Goal: Obtain resource: Download file/media

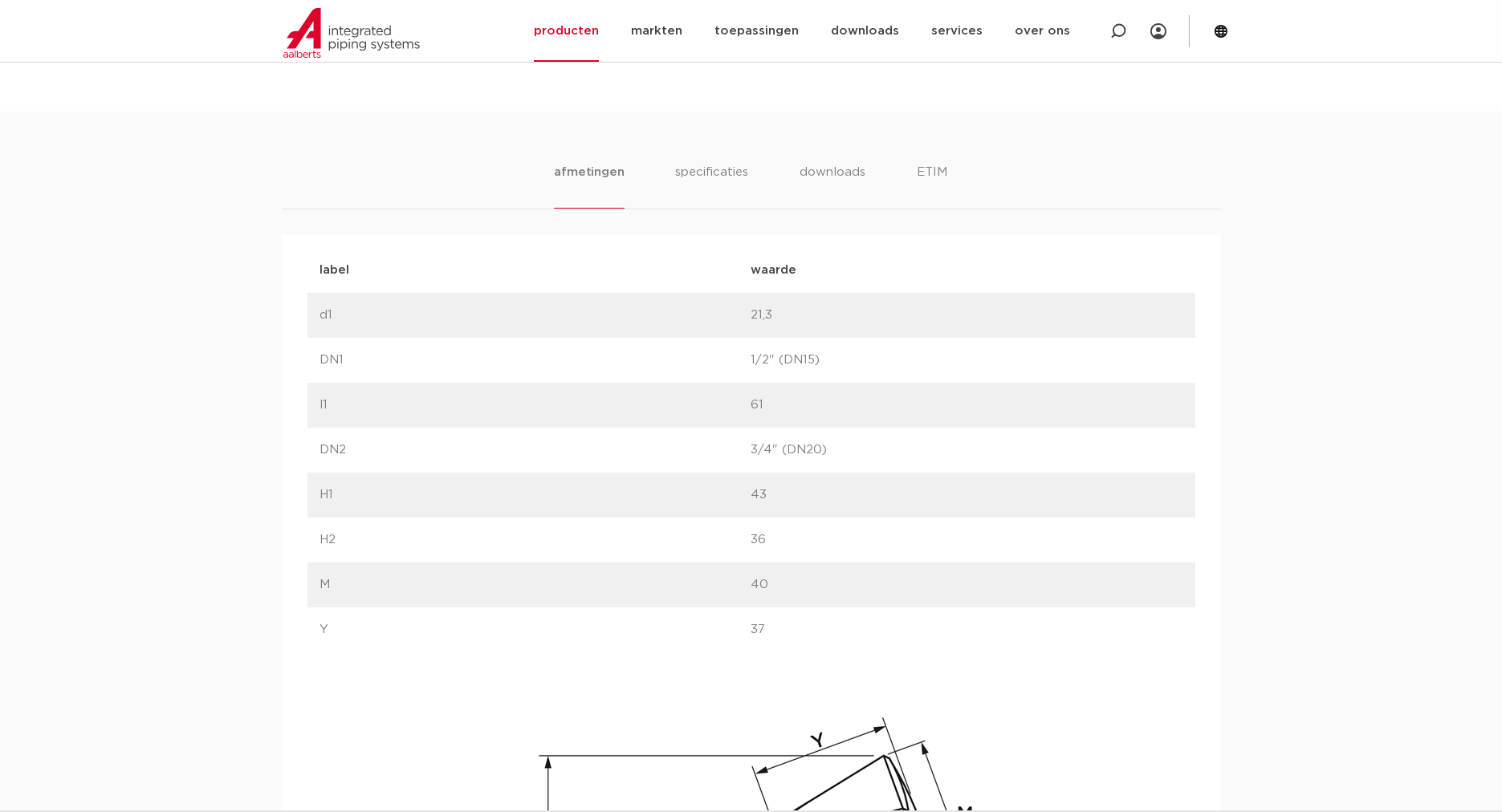
scroll to position [208, 0]
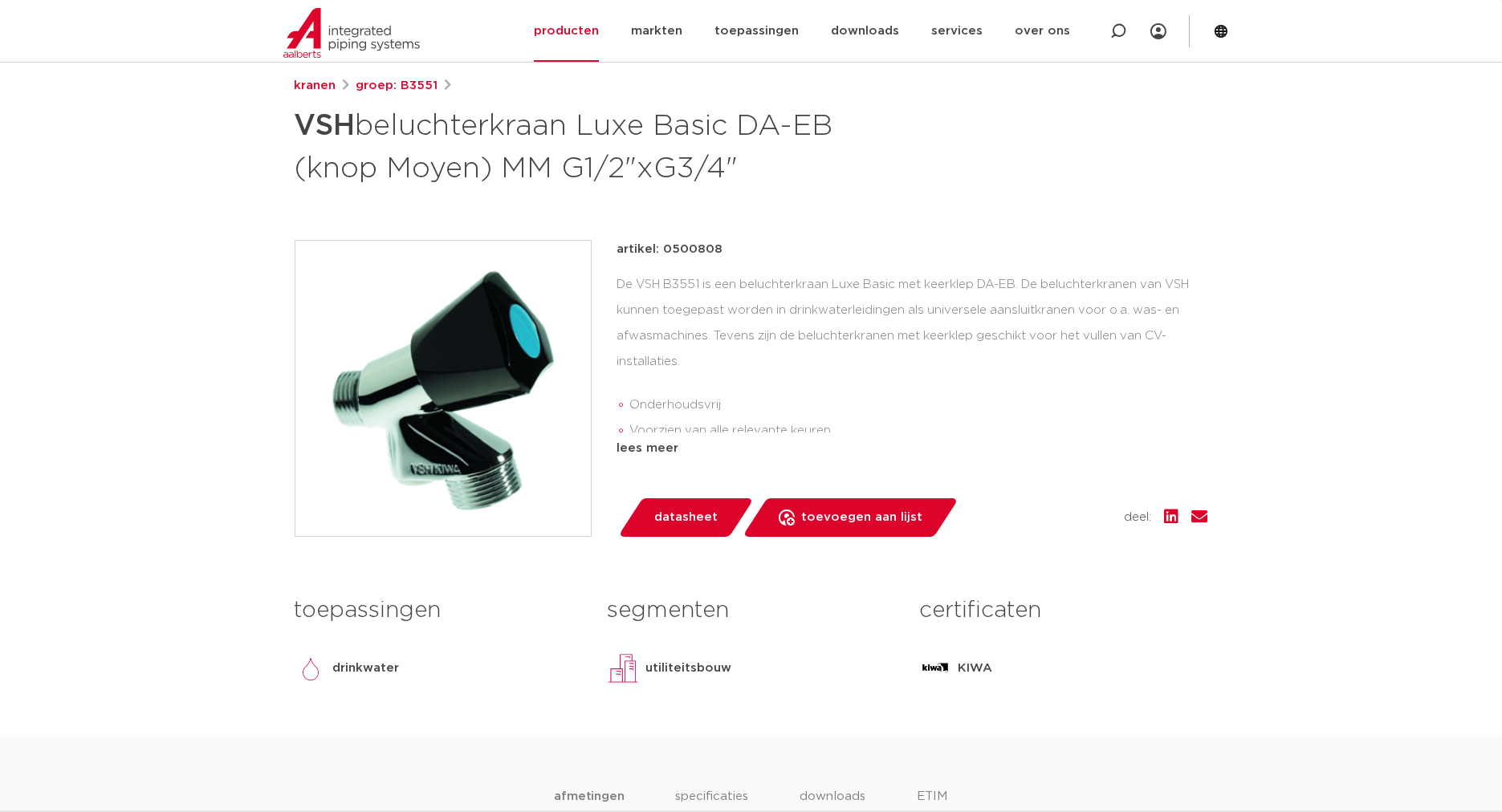
click at [776, 229] on div "kranen groep: B3551 VSH beluchterkraan Luxe Basic DA-EB (knop Moyen) MM G1/2"xG…" at bounding box center [751, 406] width 940 height 660
drag, startPoint x: 663, startPoint y: 247, endPoint x: 726, endPoint y: 252, distance: 63.2
click at [726, 252] on div "artikel: 0500808" at bounding box center [912, 250] width 591 height 19
copy p "0500808"
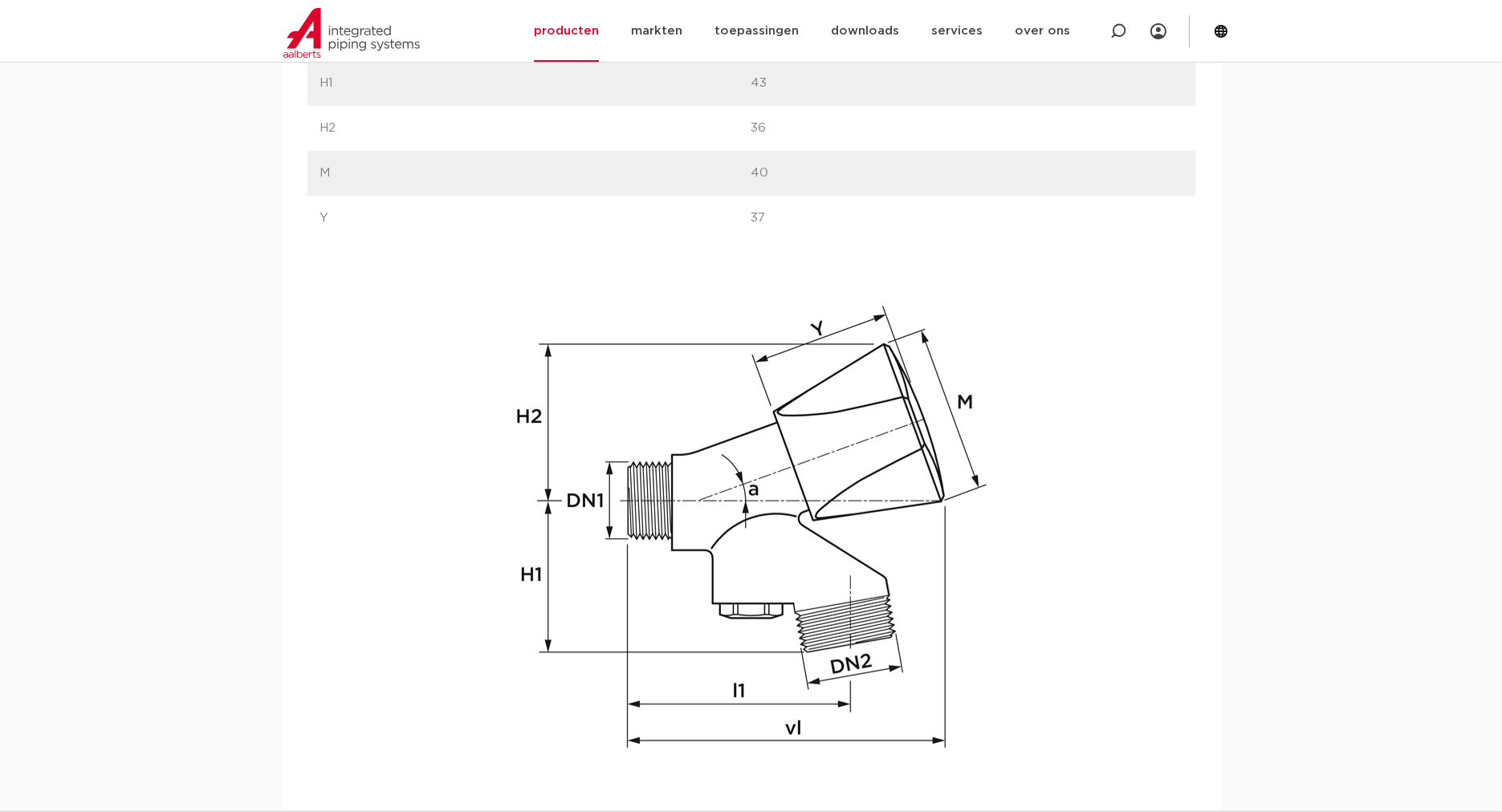
scroll to position [1248, 0]
click at [849, 551] on img at bounding box center [751, 524] width 513 height 522
click at [814, 574] on img at bounding box center [751, 524] width 513 height 522
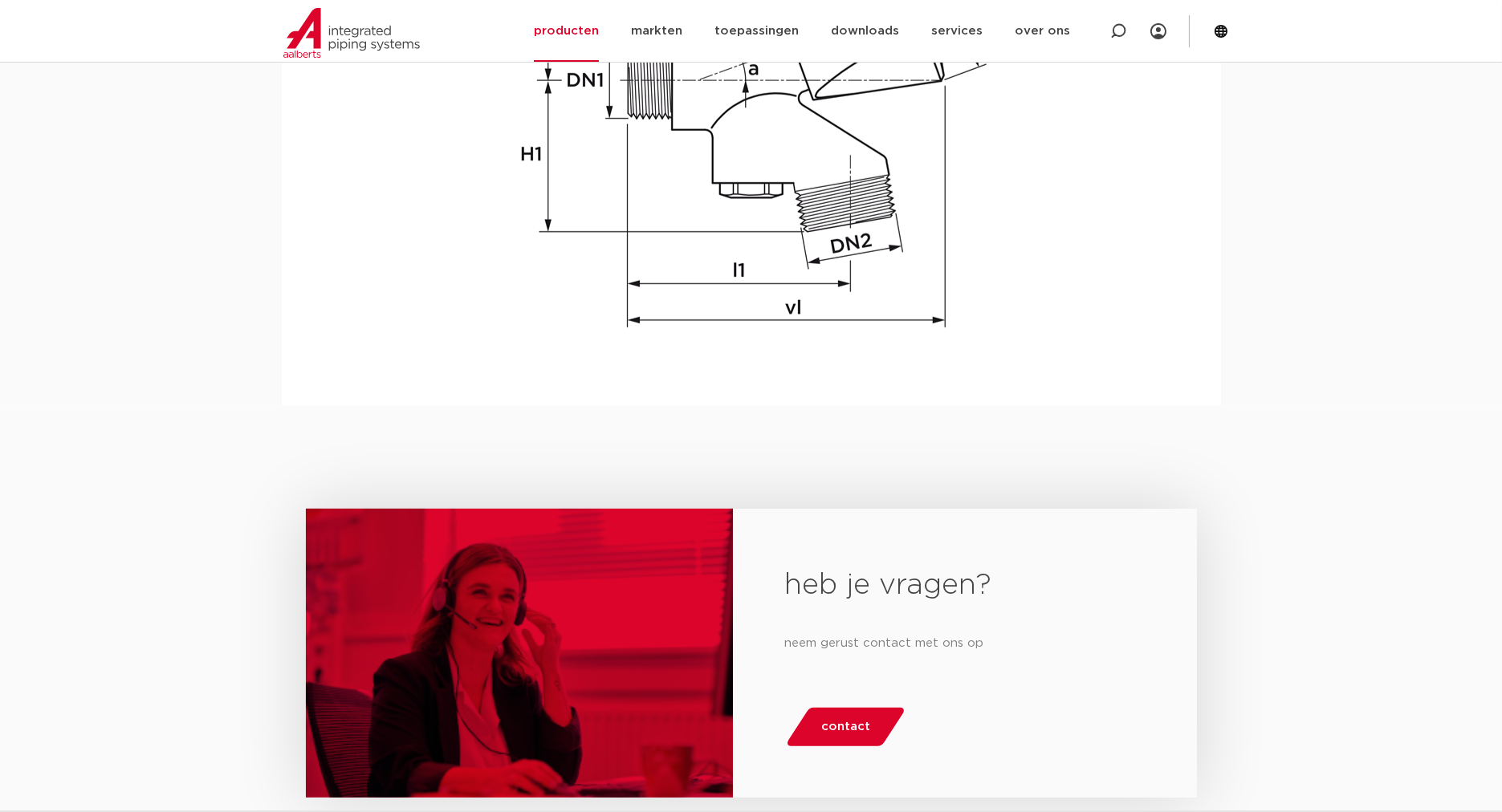
scroll to position [833, 0]
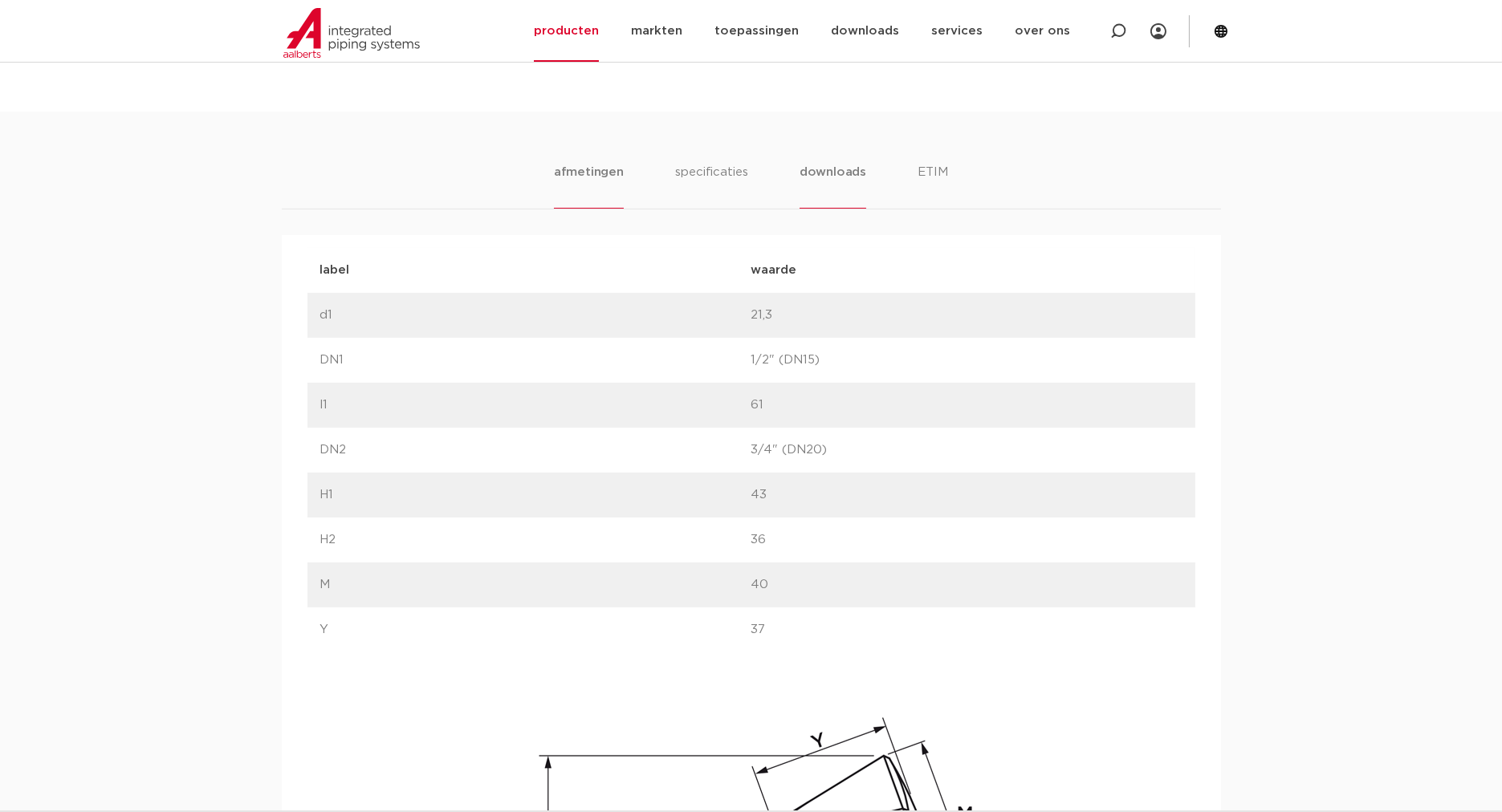
click at [862, 173] on li "downloads" at bounding box center [833, 185] width 66 height 45
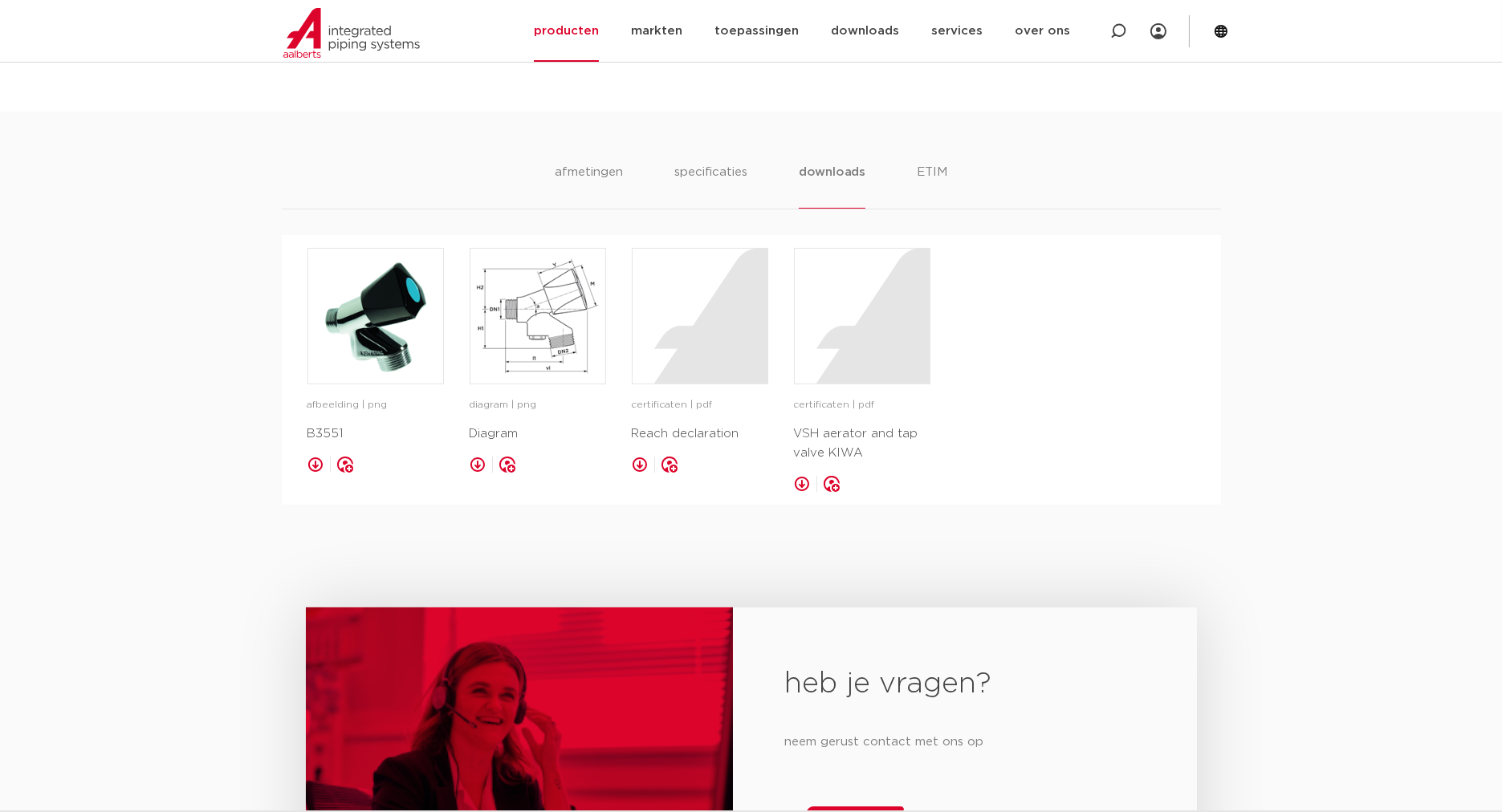
click at [471, 462] on link at bounding box center [477, 464] width 16 height 16
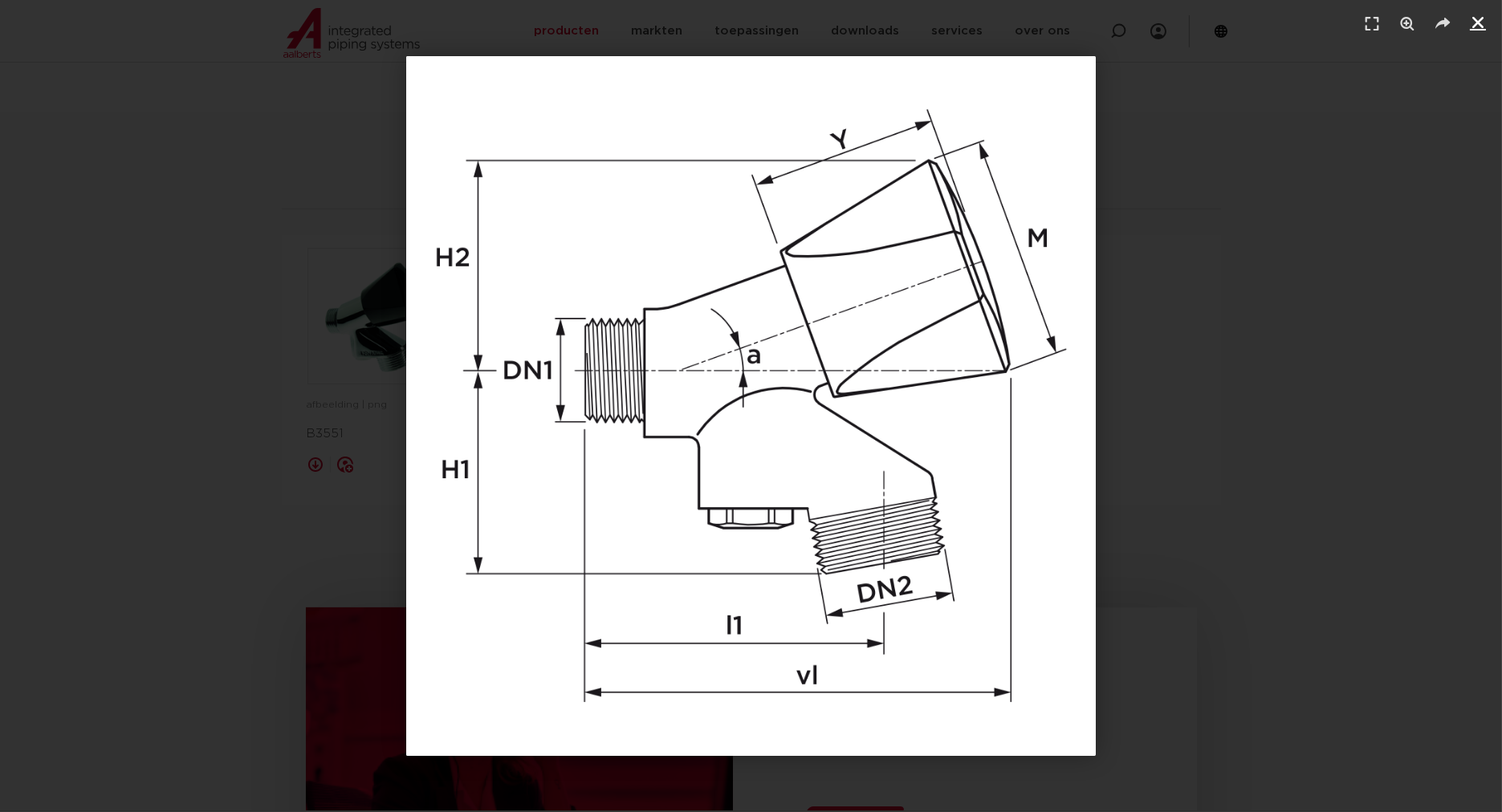
click at [1484, 24] on icon "Sluiten (Esc)" at bounding box center [1477, 22] width 16 height 16
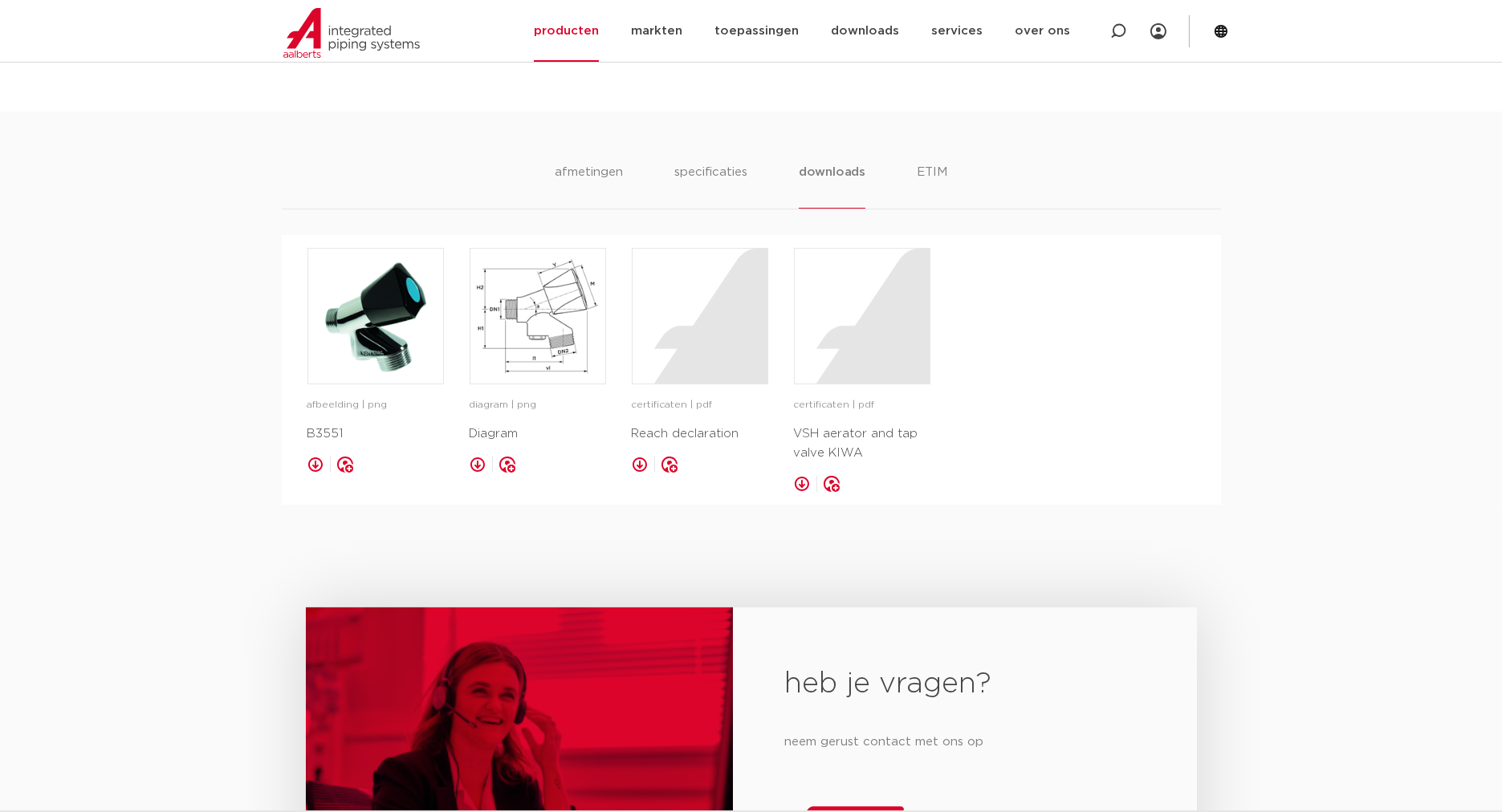
click at [476, 462] on link at bounding box center [477, 464] width 16 height 16
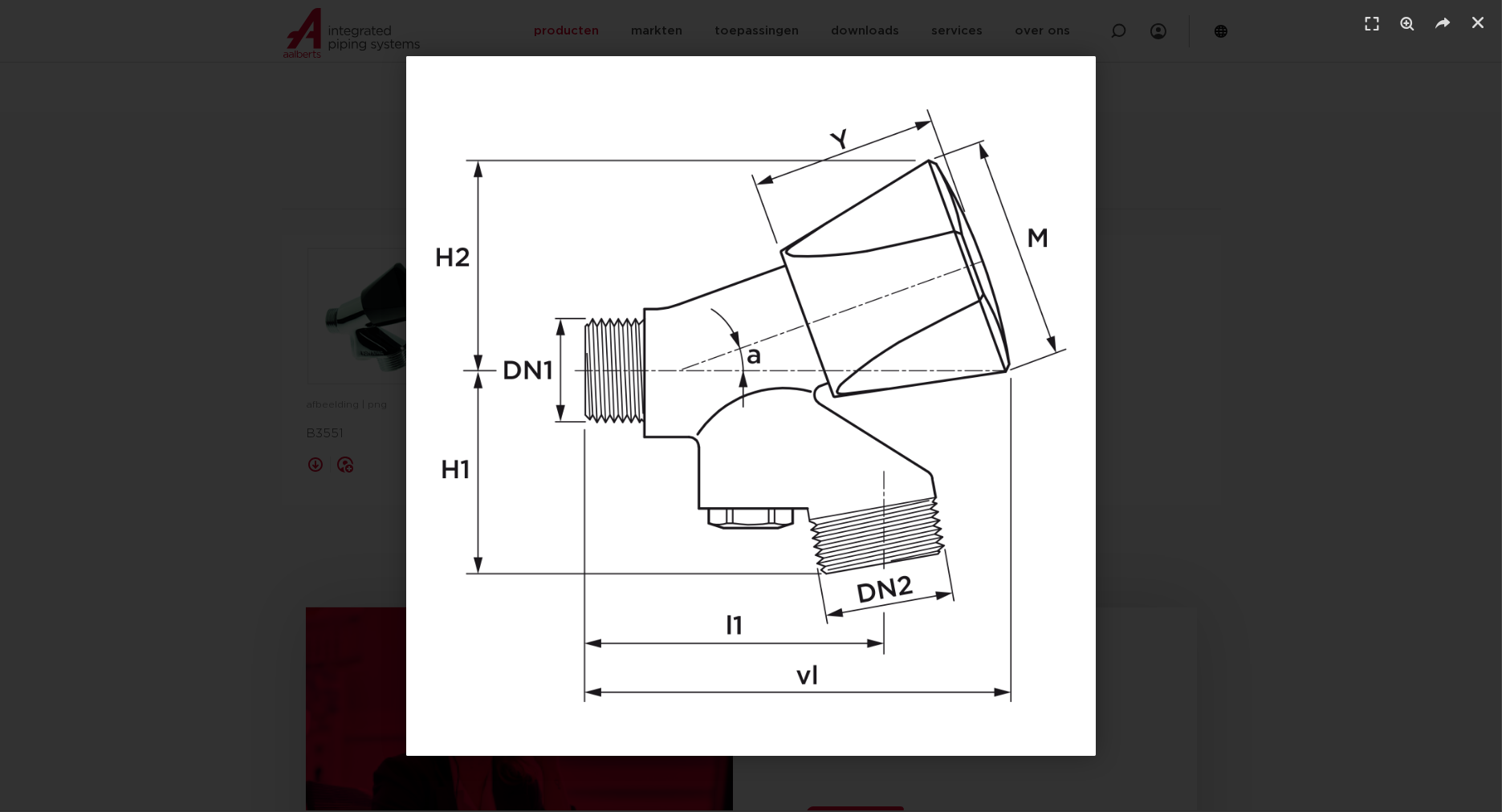
click at [621, 425] on img "1 / 1" at bounding box center [751, 406] width 689 height 700
click at [1339, 440] on div "1 / 1" at bounding box center [751, 406] width 1390 height 700
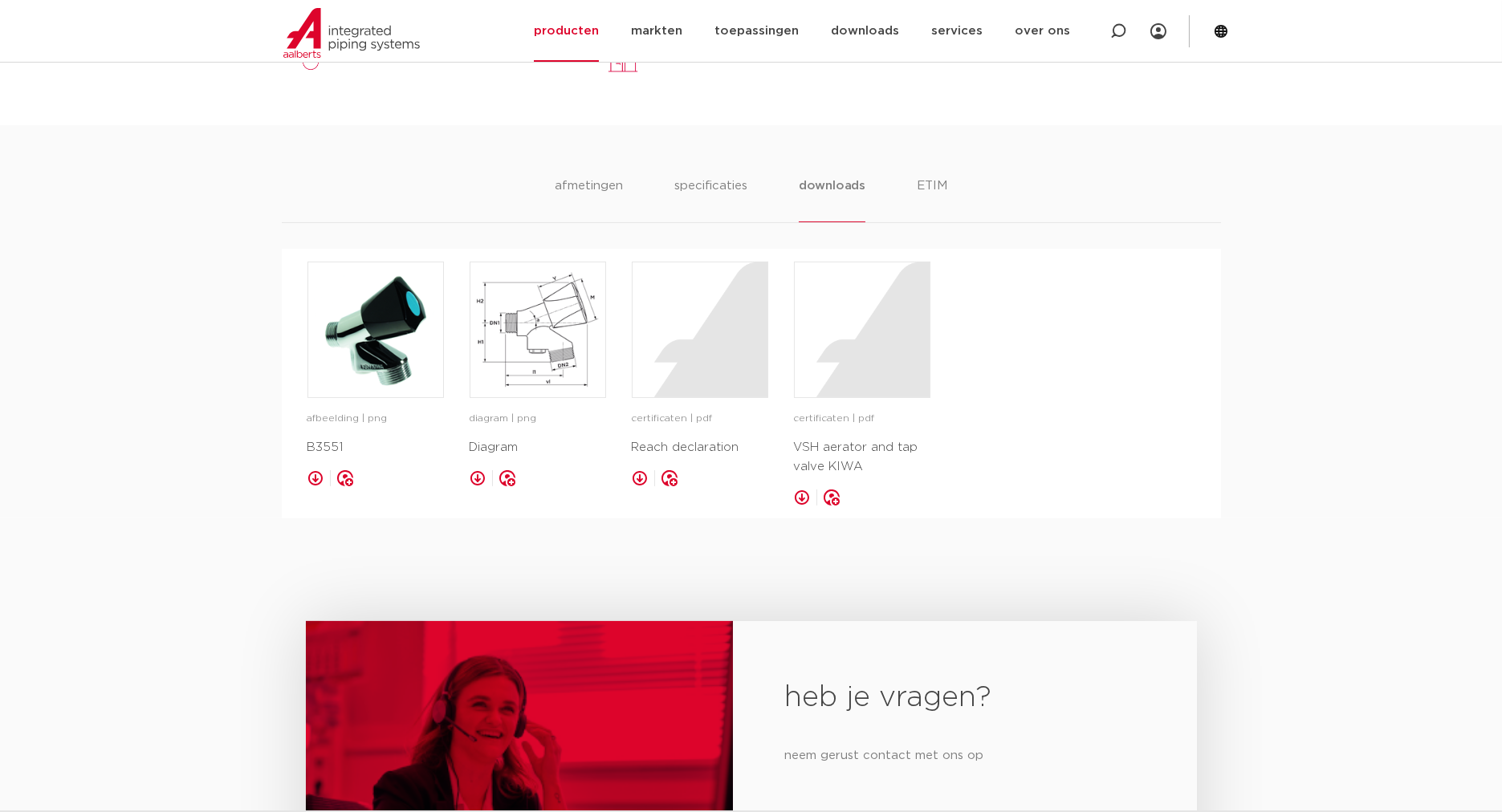
scroll to position [624, 0]
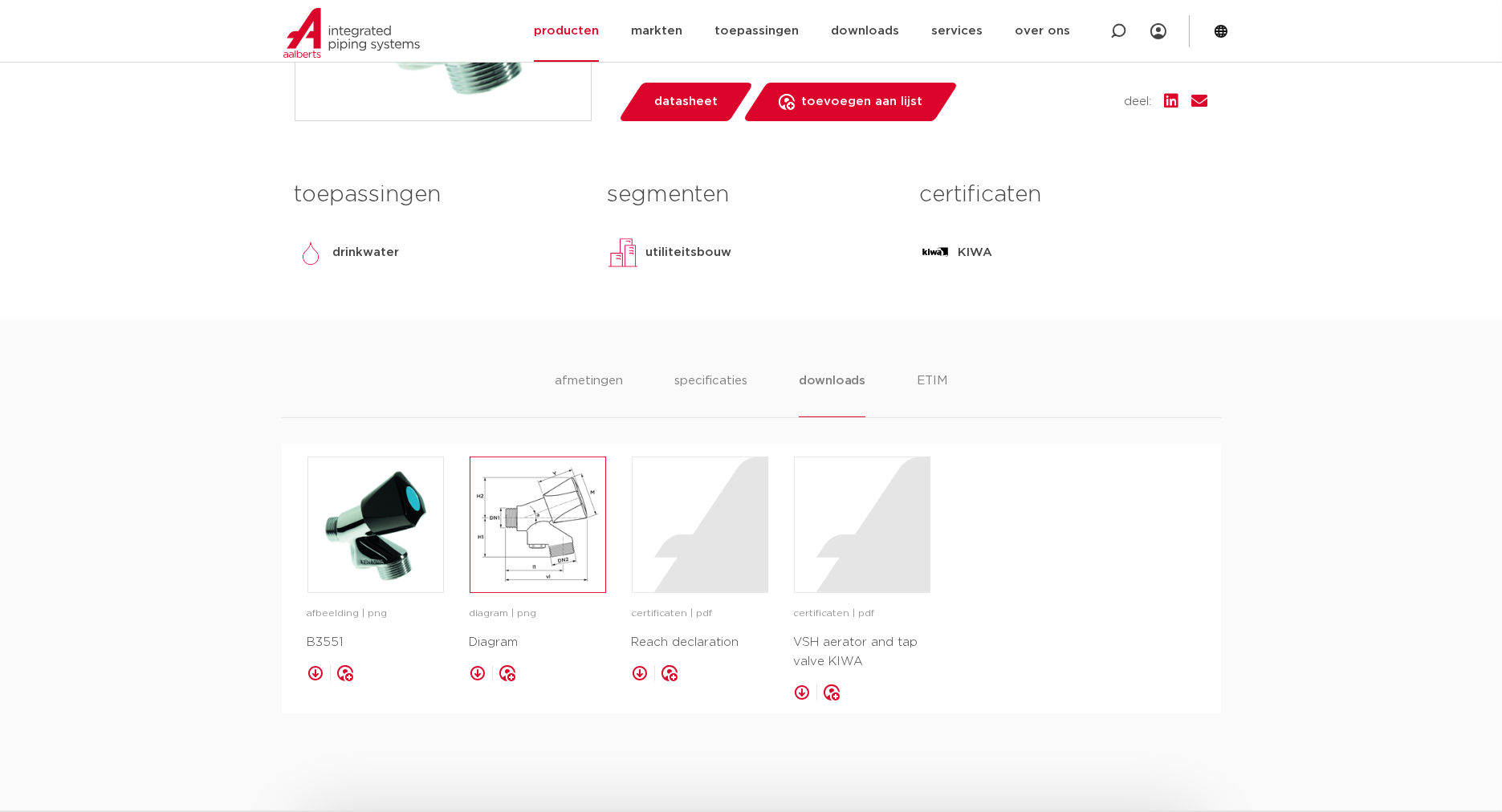
click at [561, 524] on img at bounding box center [538, 525] width 135 height 135
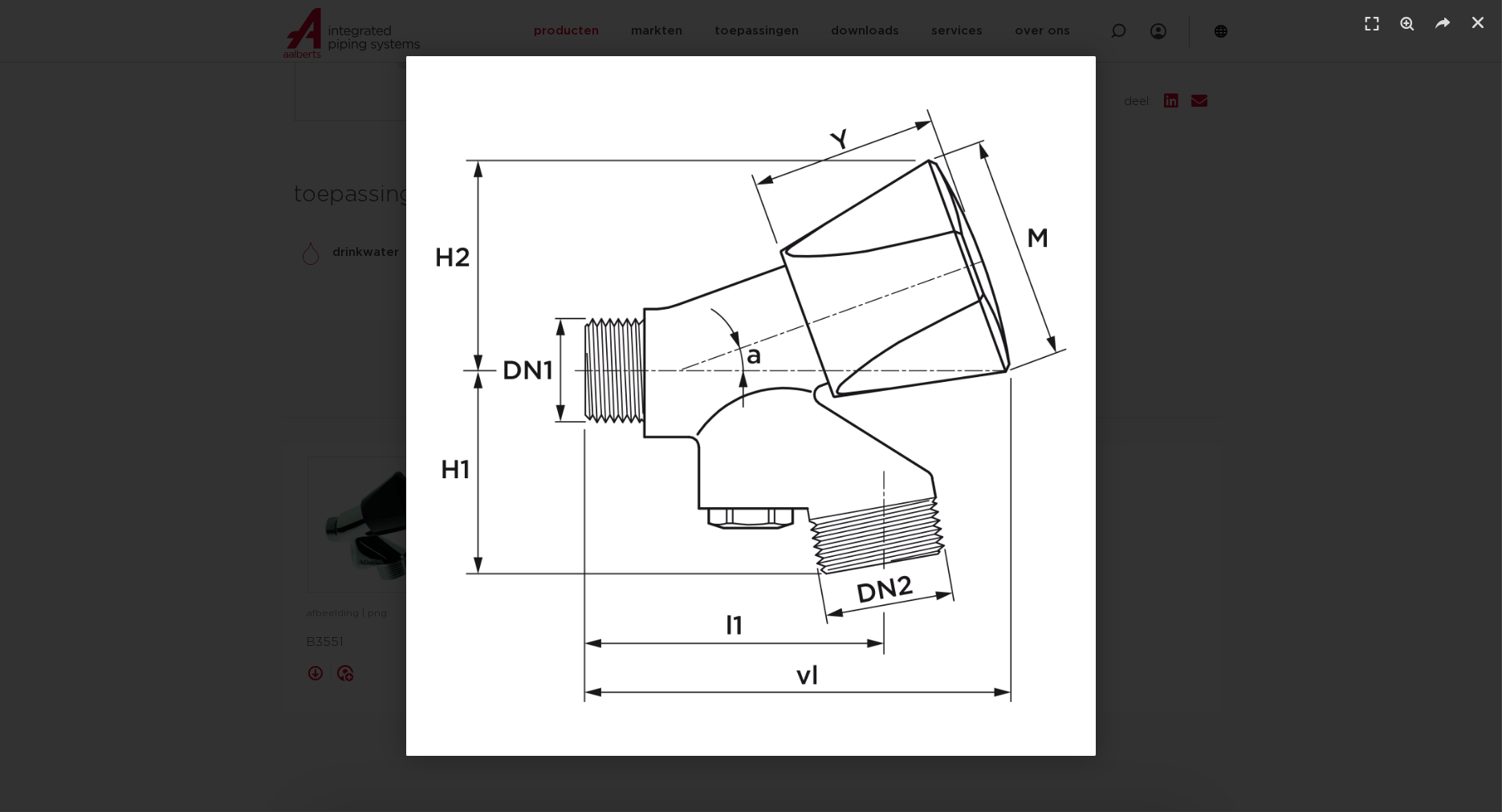
click at [1179, 266] on div "1 / 1" at bounding box center [751, 406] width 1390 height 700
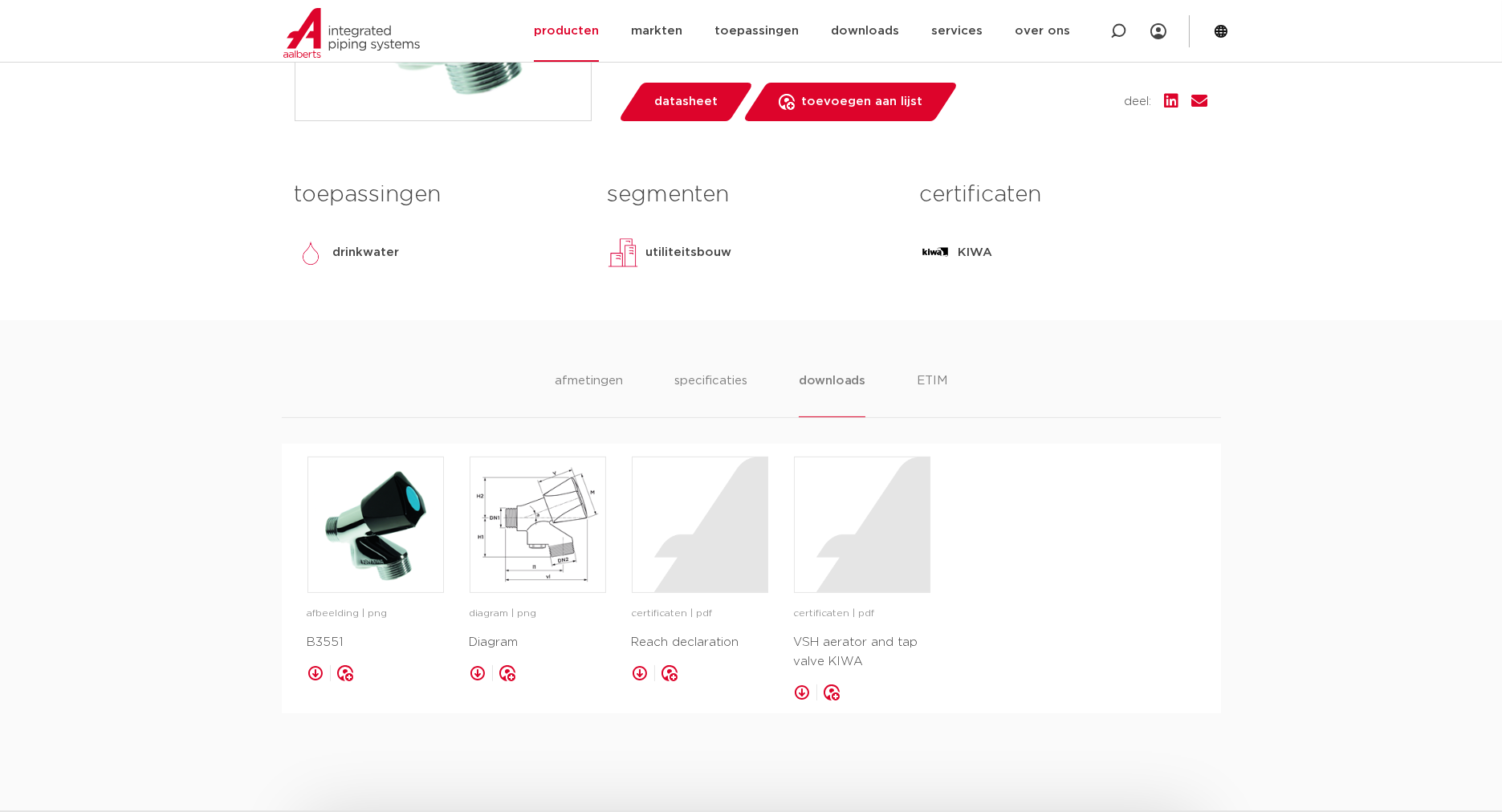
scroll to position [416, 0]
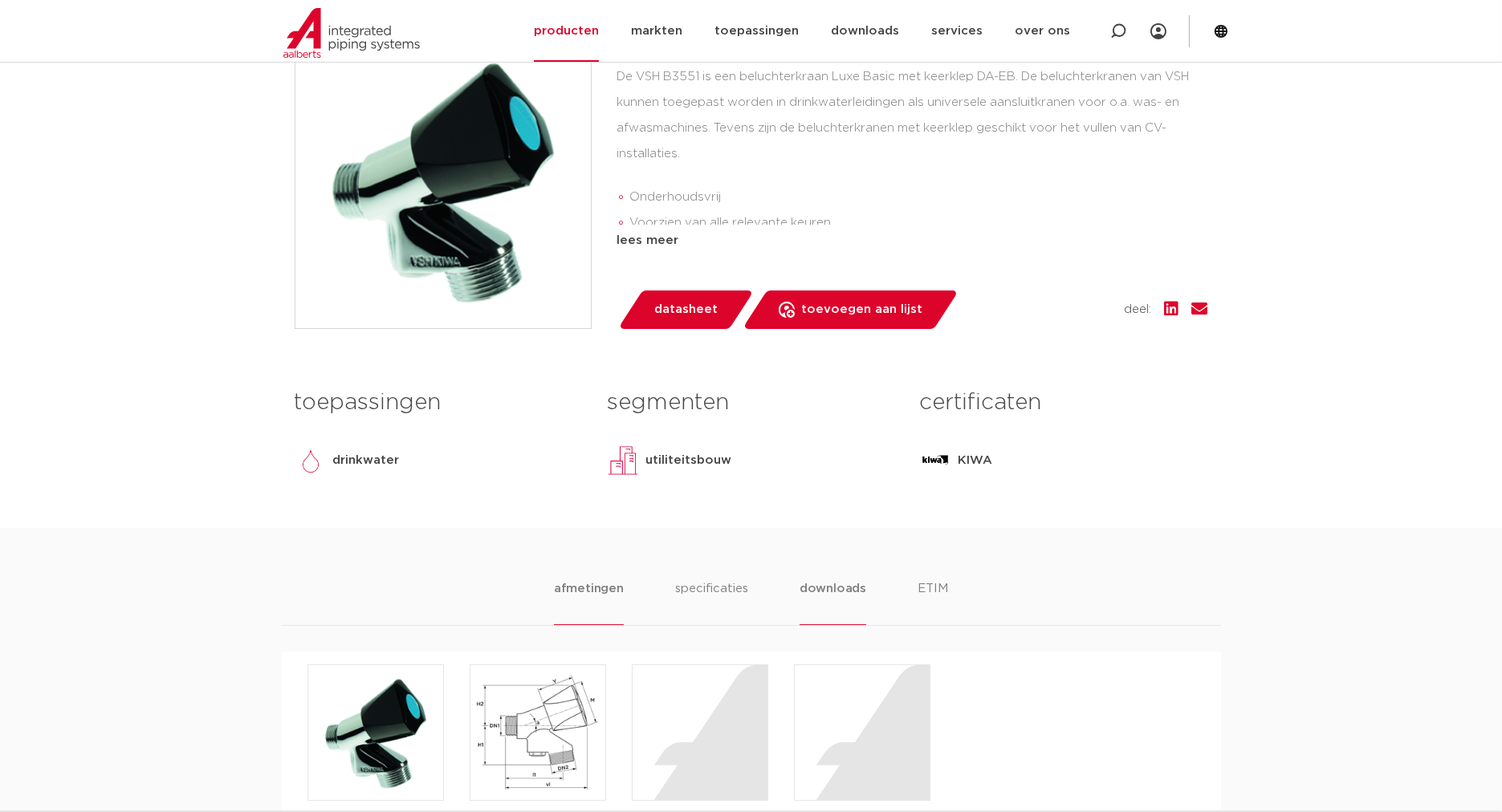
click at [614, 594] on li "afmetingen" at bounding box center [589, 602] width 70 height 45
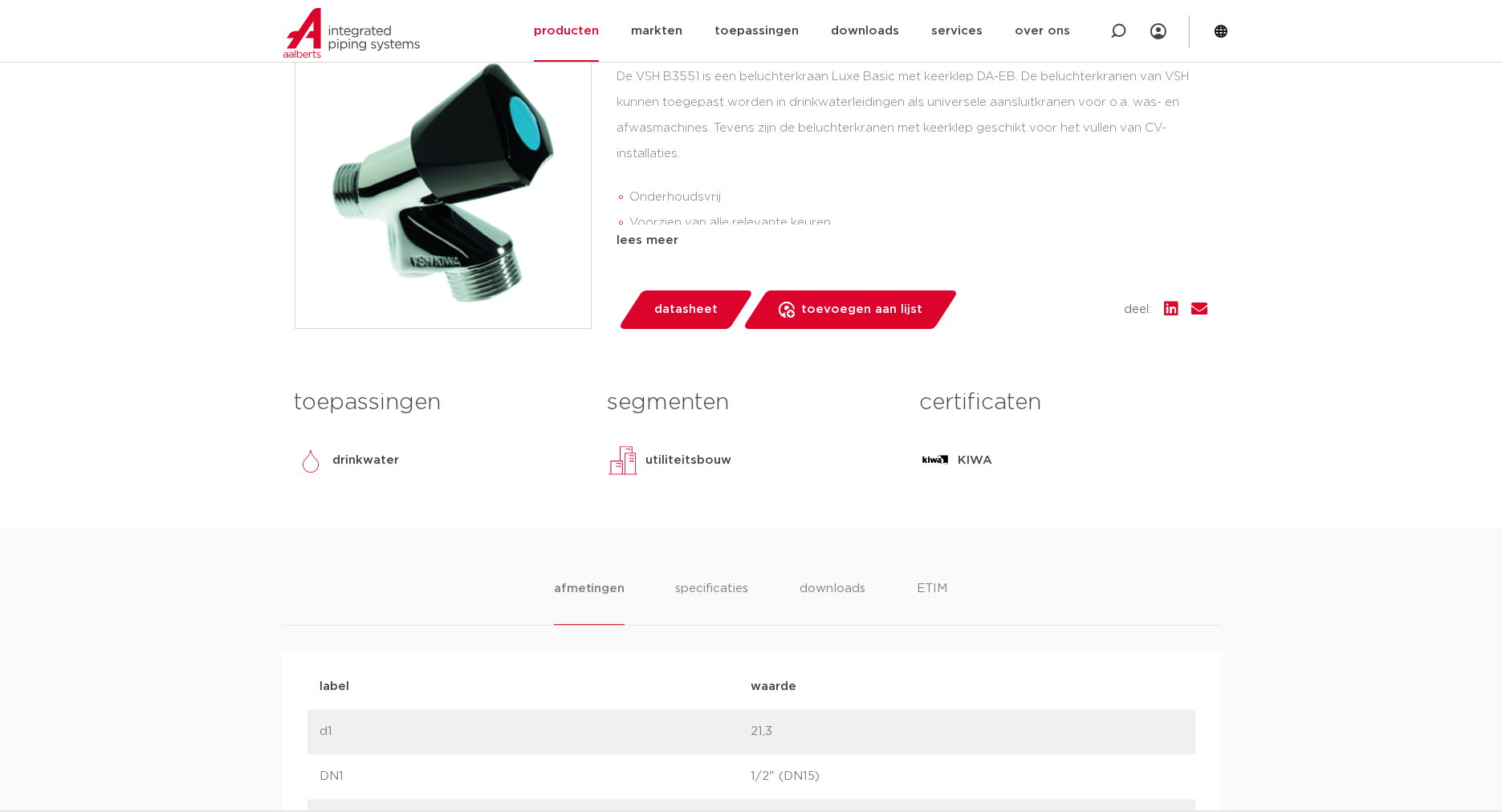
scroll to position [0, 0]
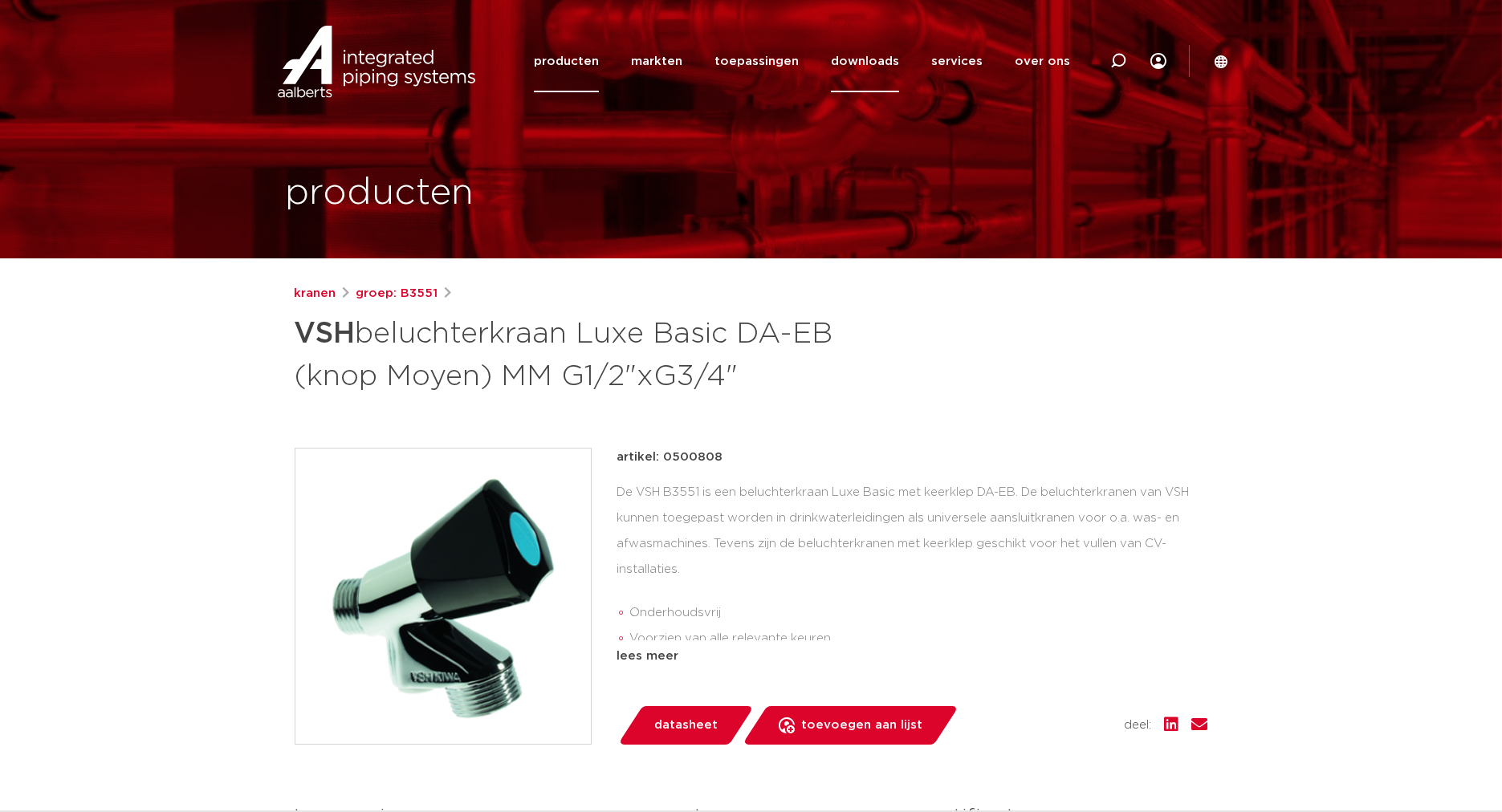
click at [897, 66] on link "downloads" at bounding box center [865, 60] width 68 height 61
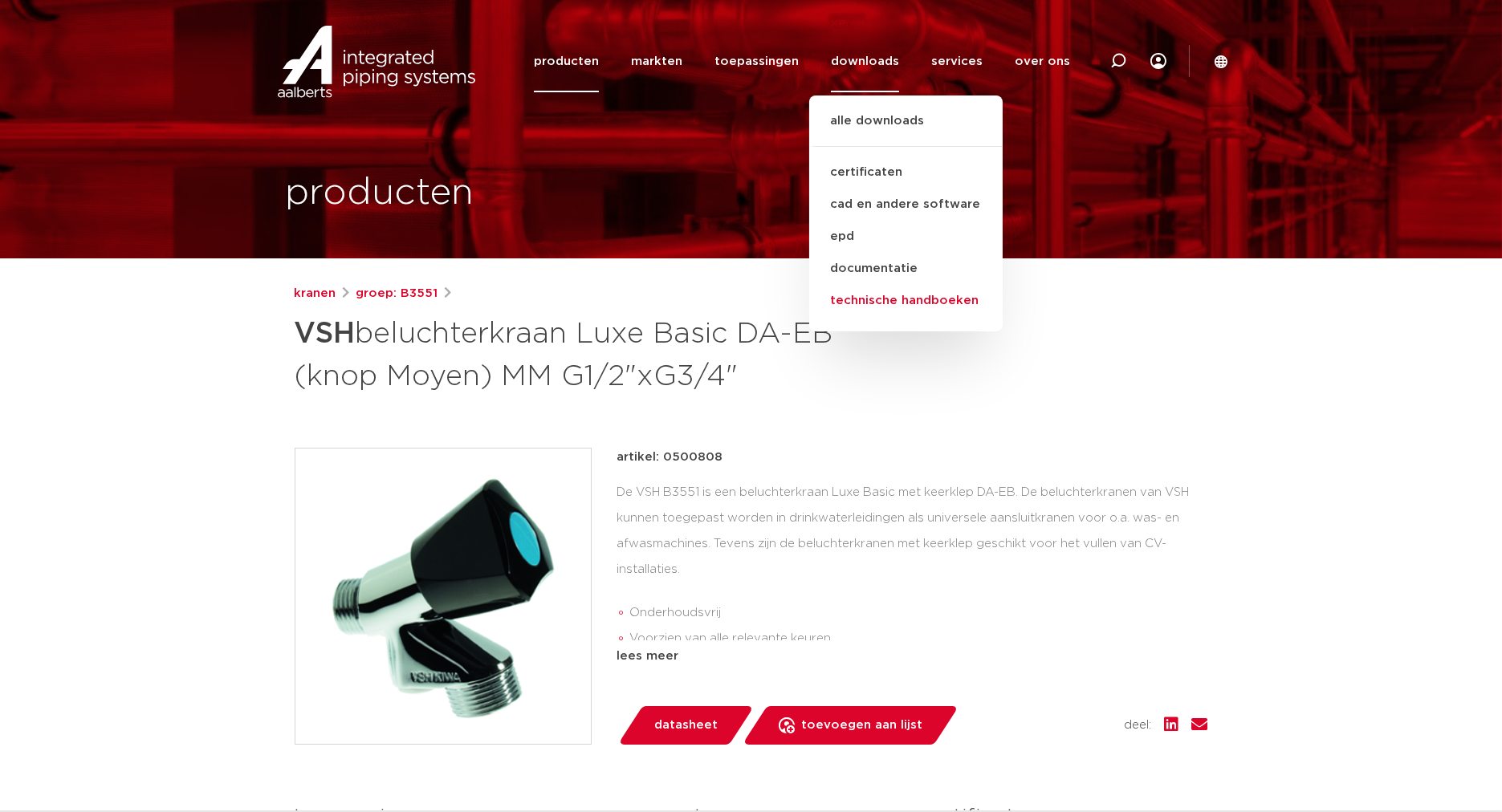
click at [894, 301] on link "technische handboeken" at bounding box center [906, 301] width 194 height 32
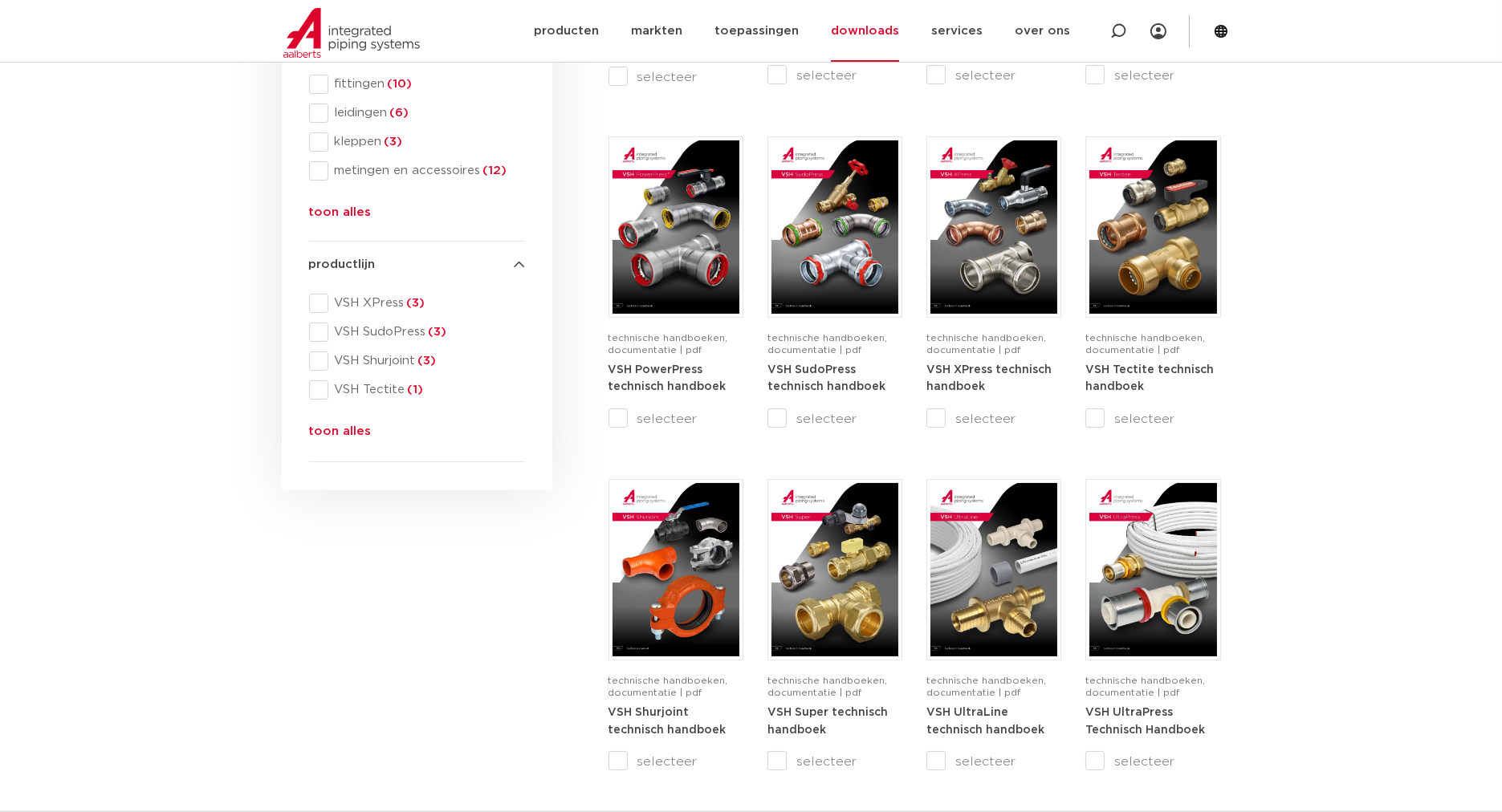
scroll to position [624, 0]
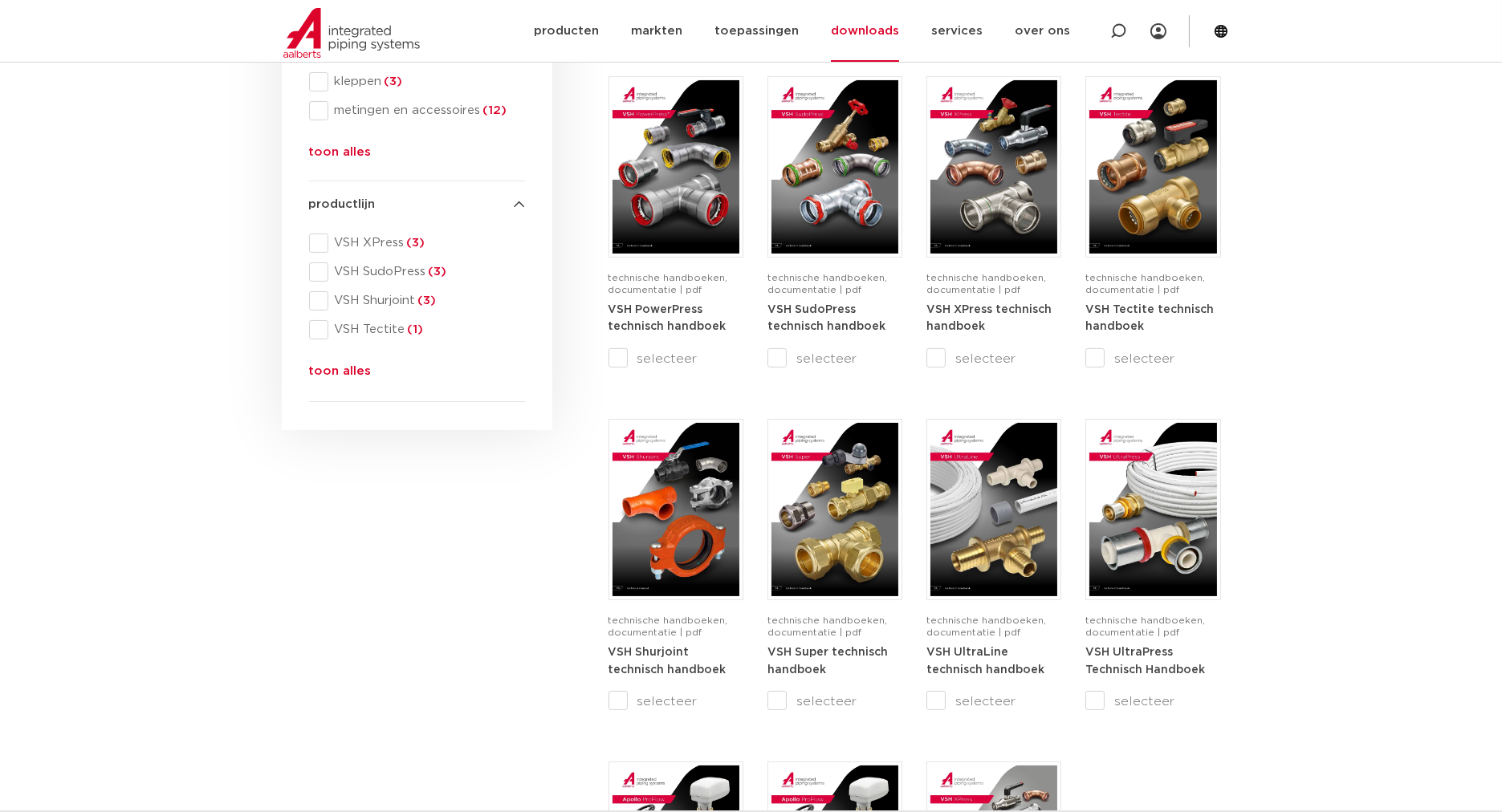
click at [337, 371] on button "toon alles" at bounding box center [340, 374] width 62 height 26
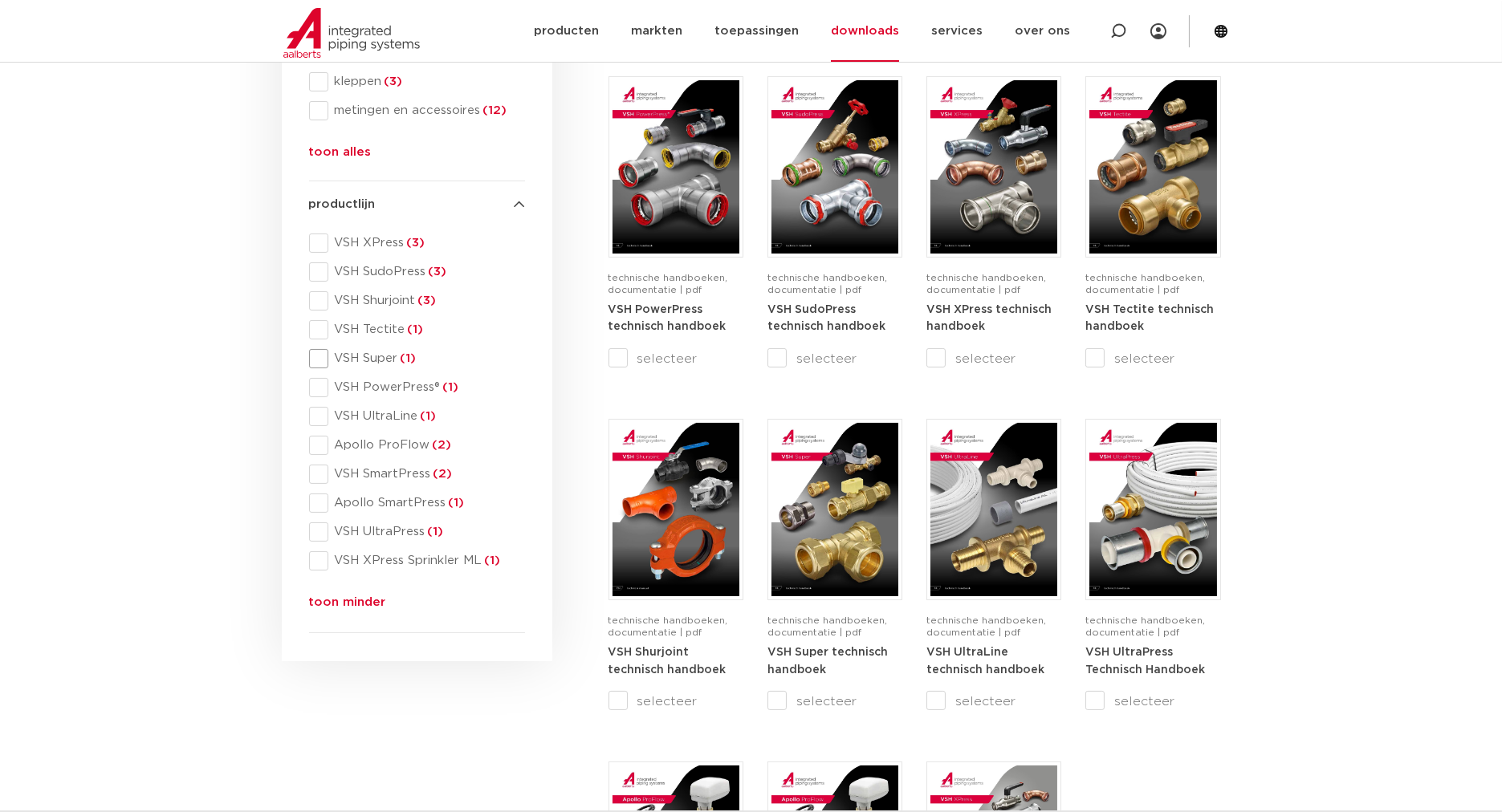
click at [317, 360] on span at bounding box center [319, 358] width 19 height 19
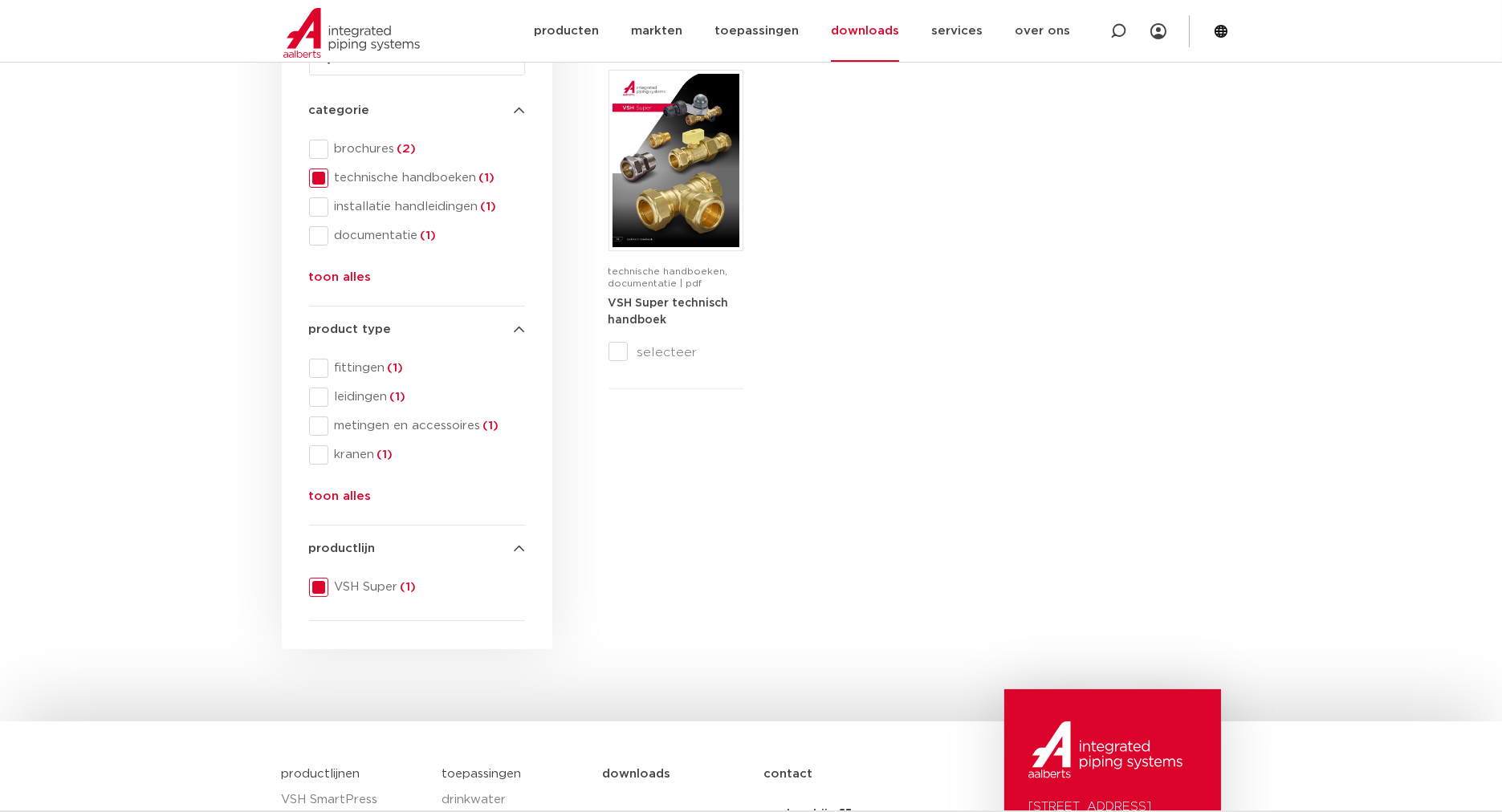
scroll to position [208, 0]
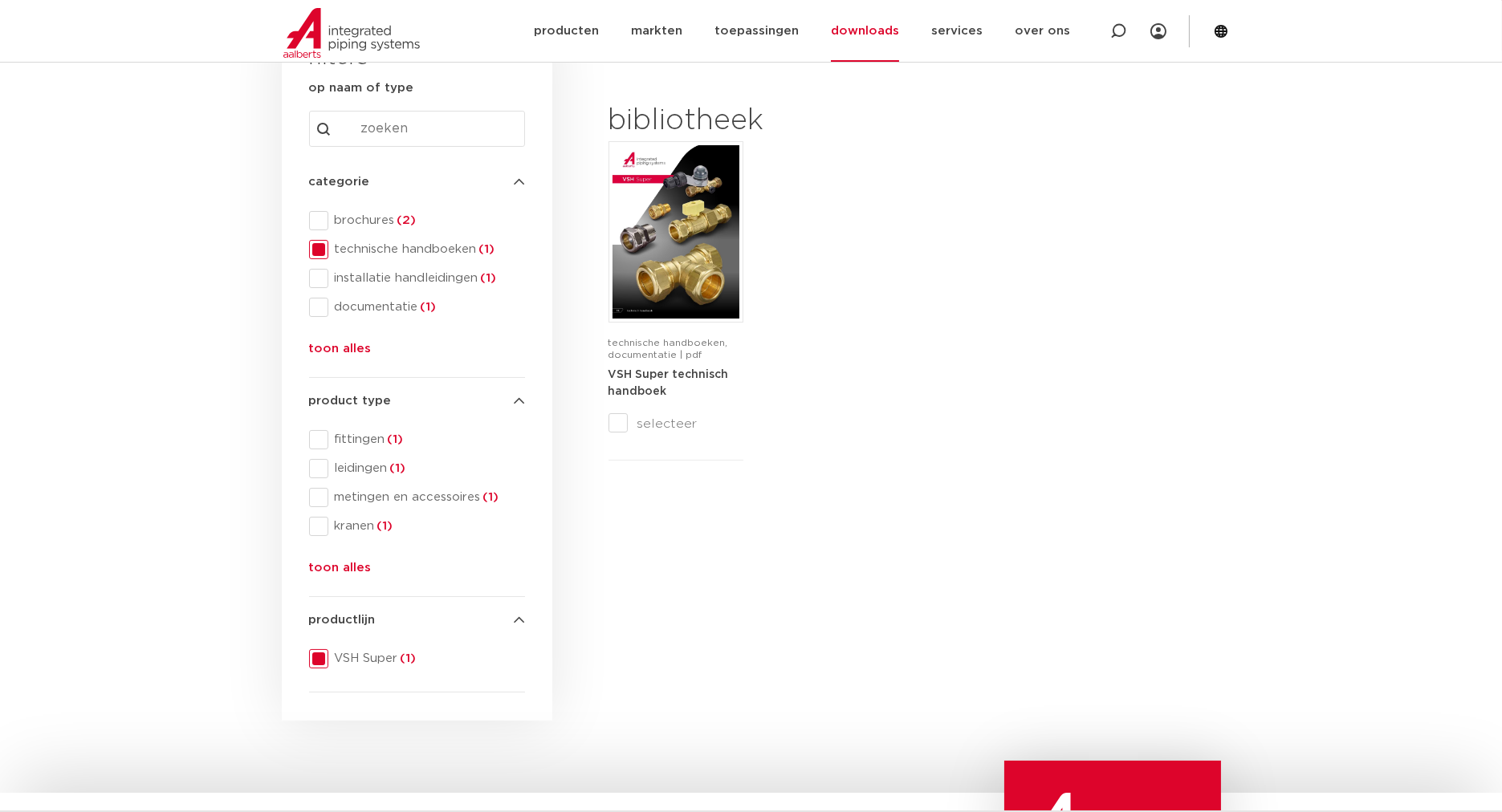
click at [317, 657] on span at bounding box center [319, 659] width 19 height 19
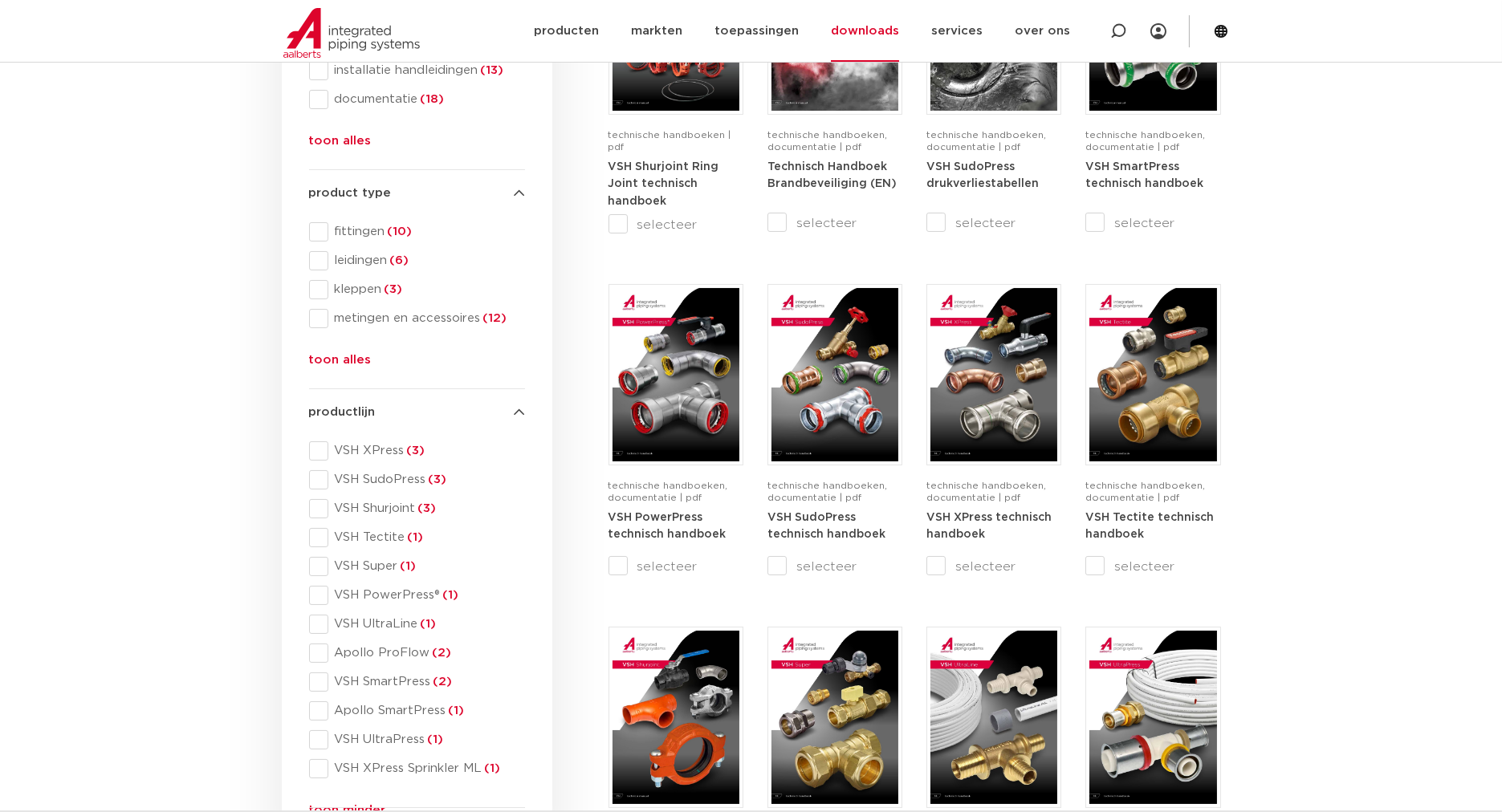
scroll to position [208, 0]
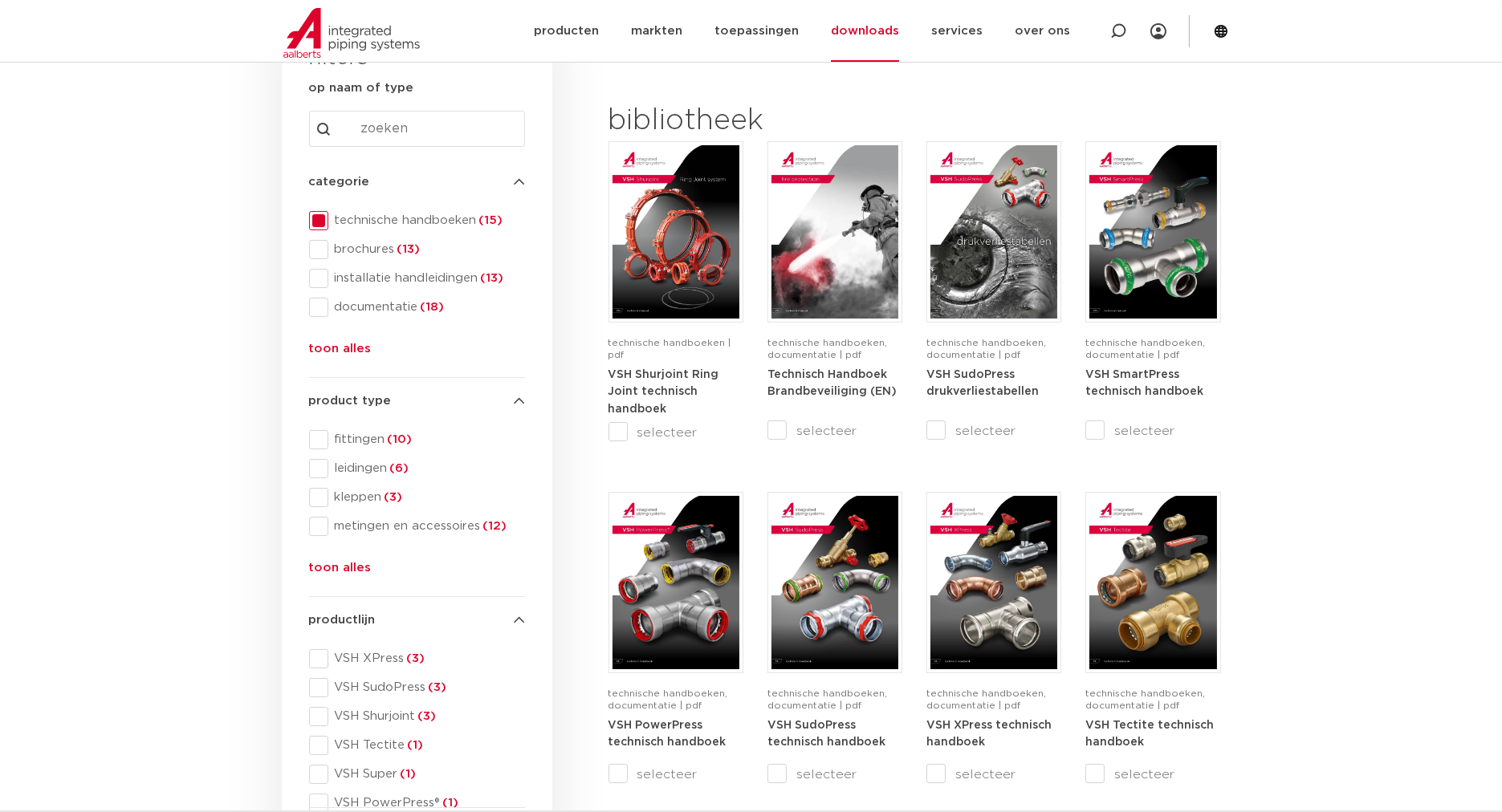
click at [322, 216] on span at bounding box center [319, 220] width 19 height 19
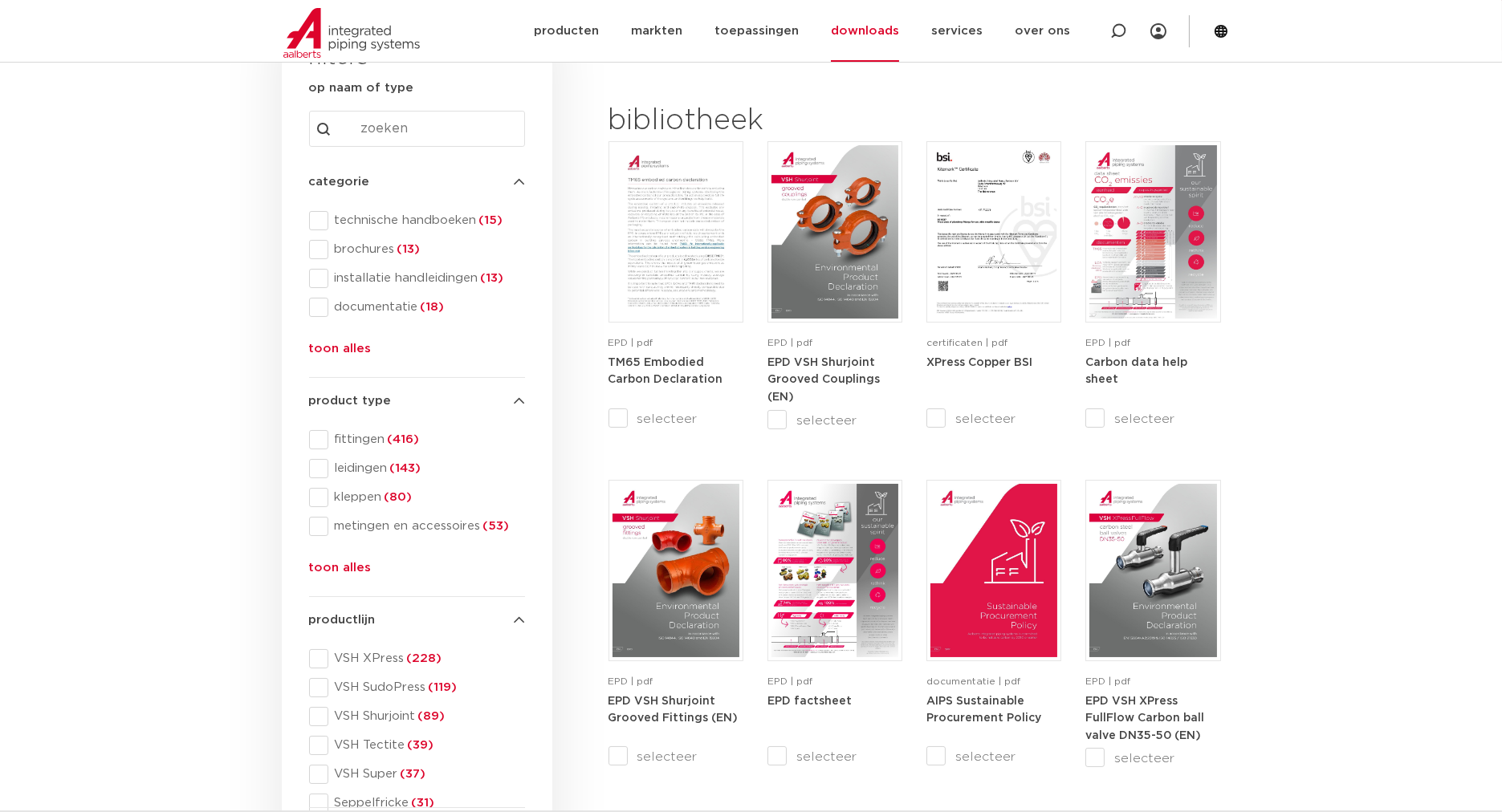
click at [333, 343] on button "toon alles" at bounding box center [340, 352] width 62 height 26
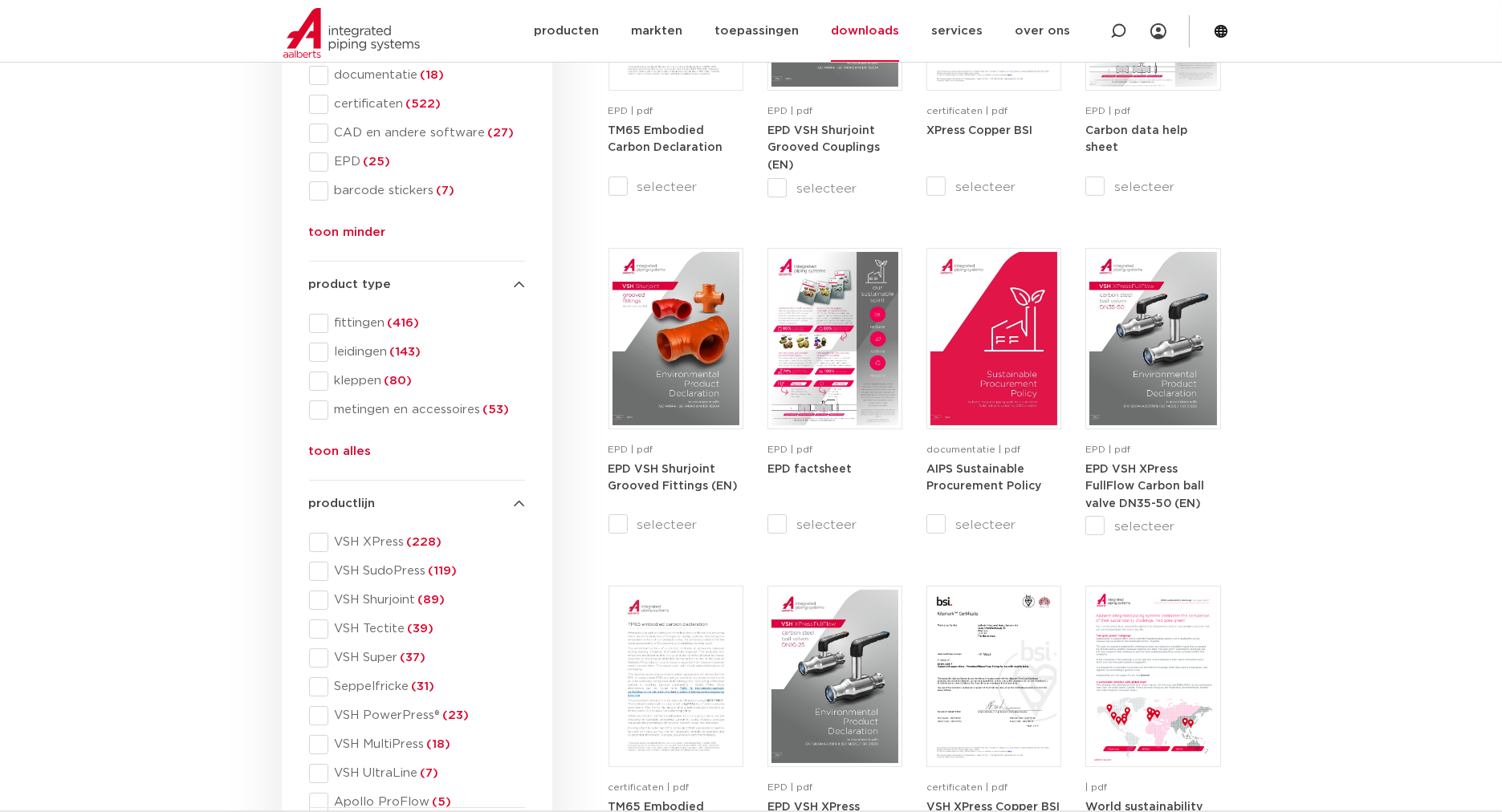
scroll to position [416, 0]
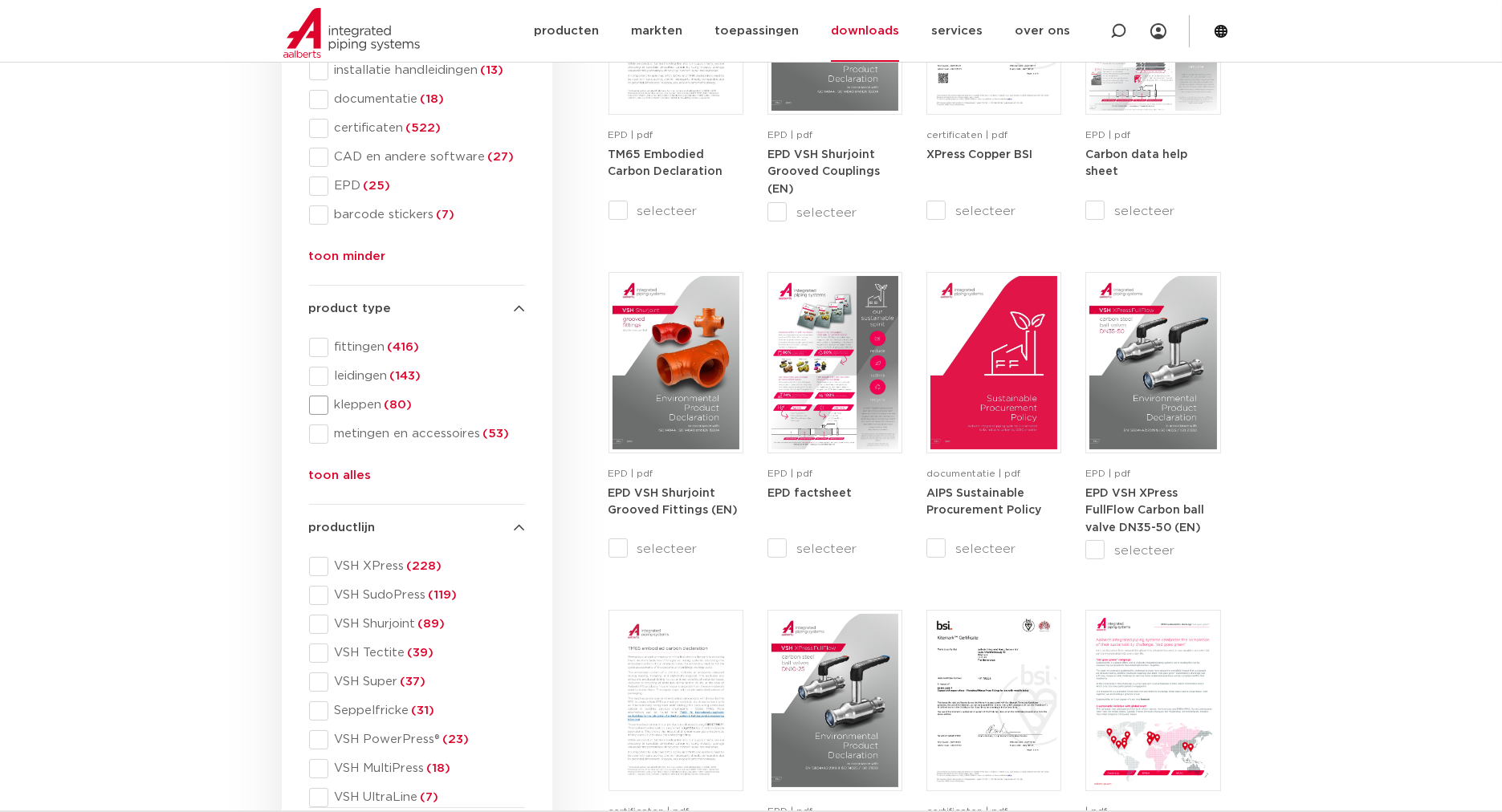
click at [318, 406] on span at bounding box center [319, 406] width 19 height 19
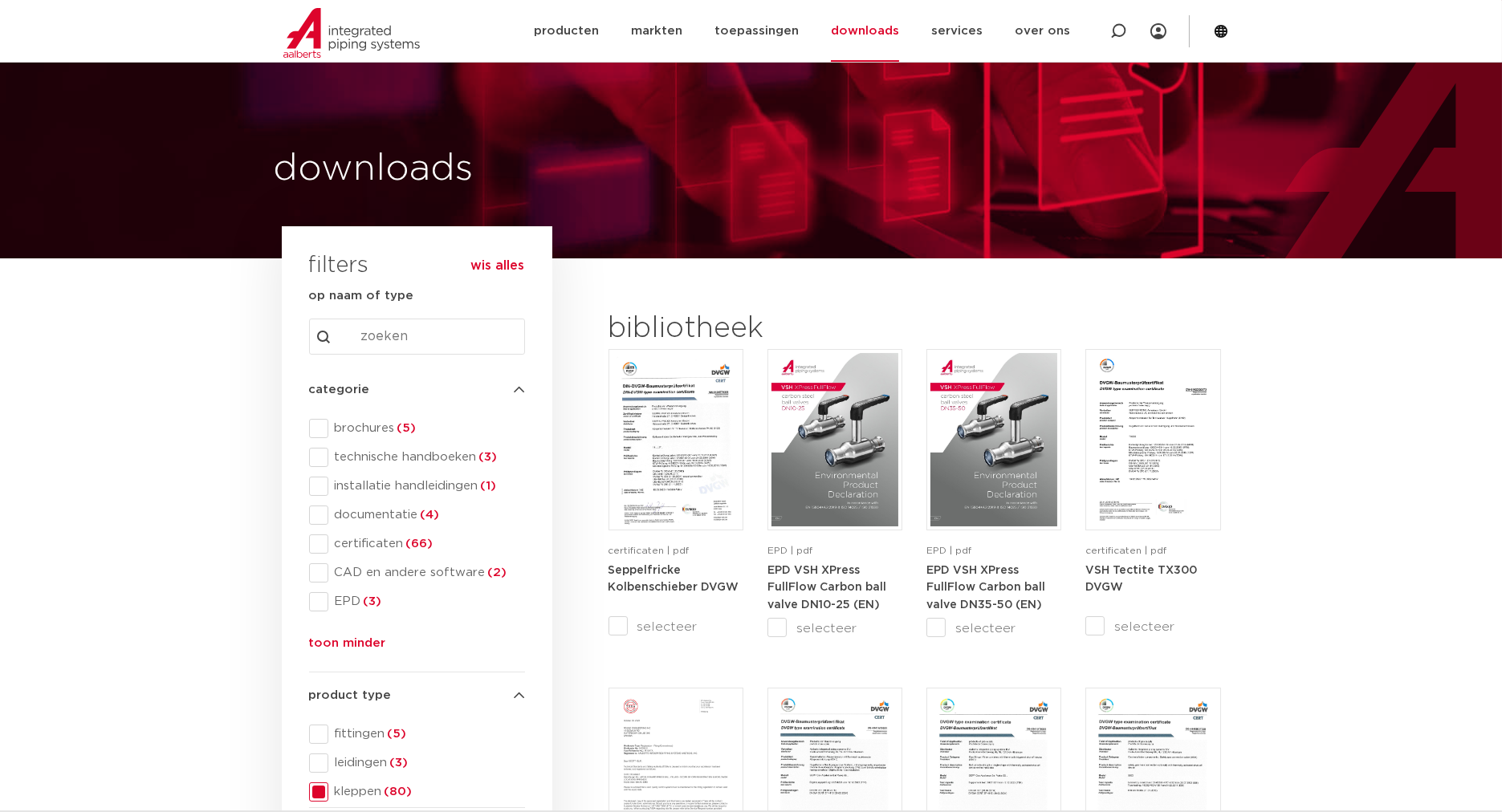
scroll to position [208, 0]
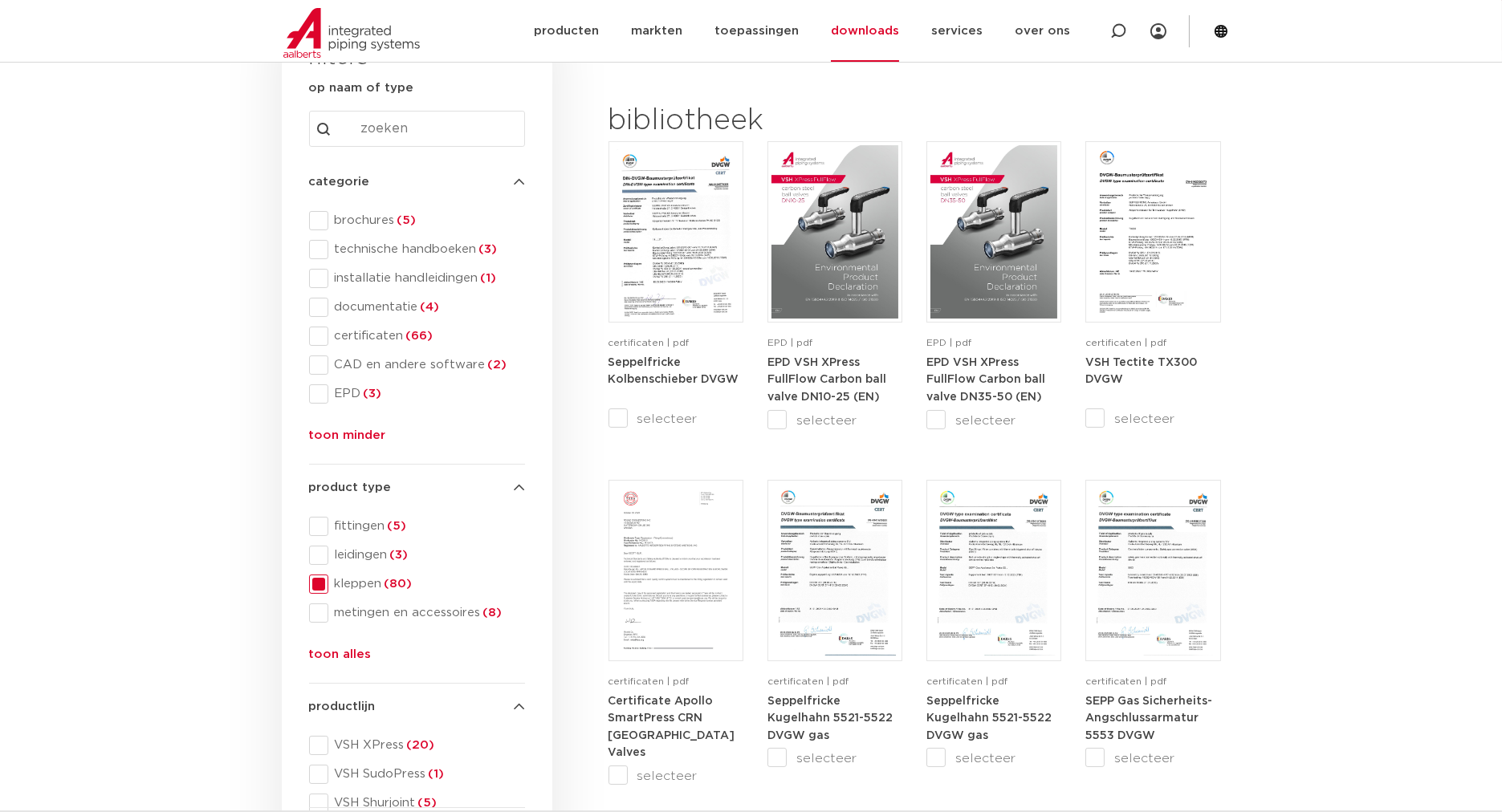
click at [320, 584] on span at bounding box center [319, 584] width 19 height 19
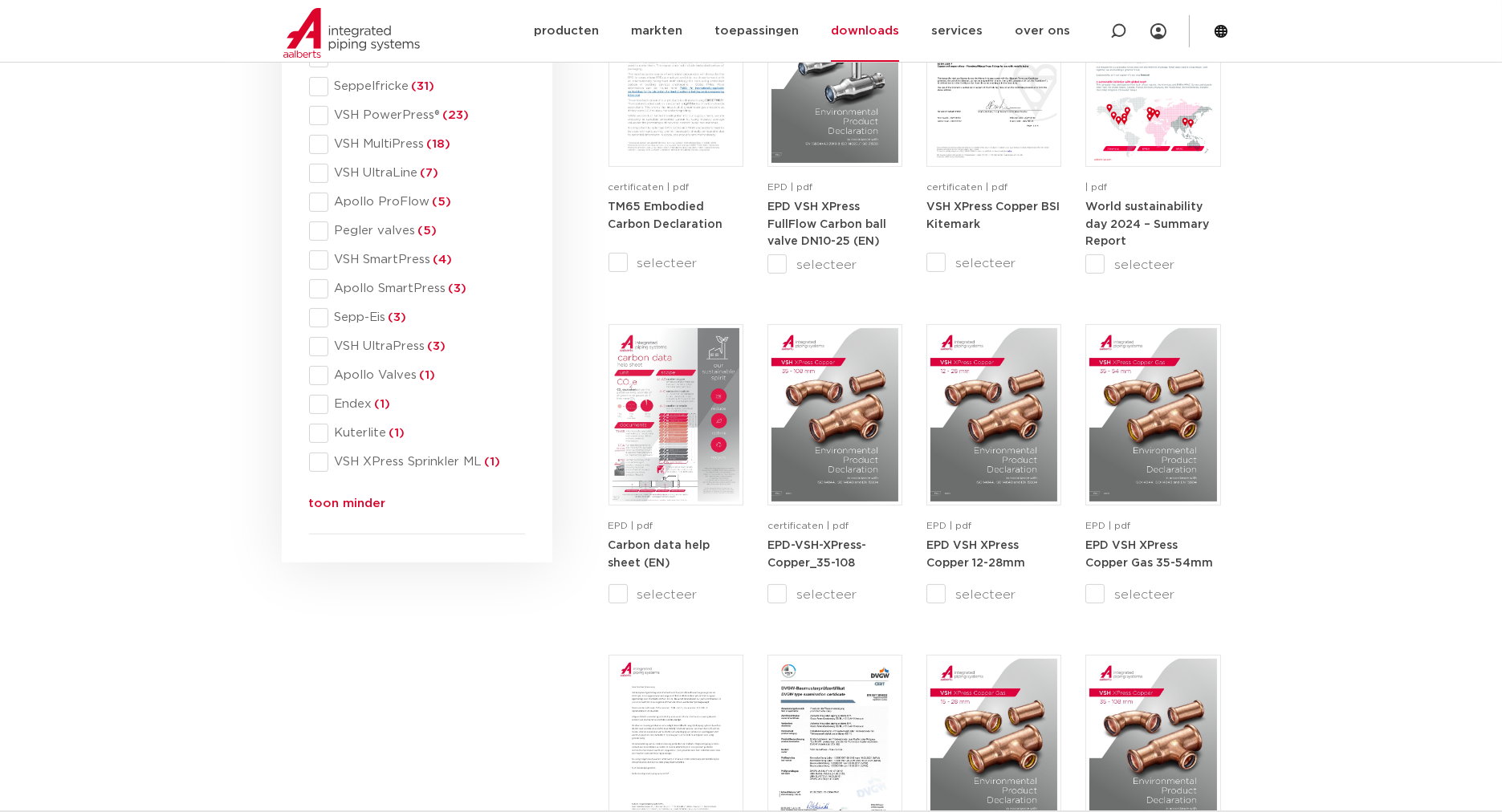
scroll to position [1248, 0]
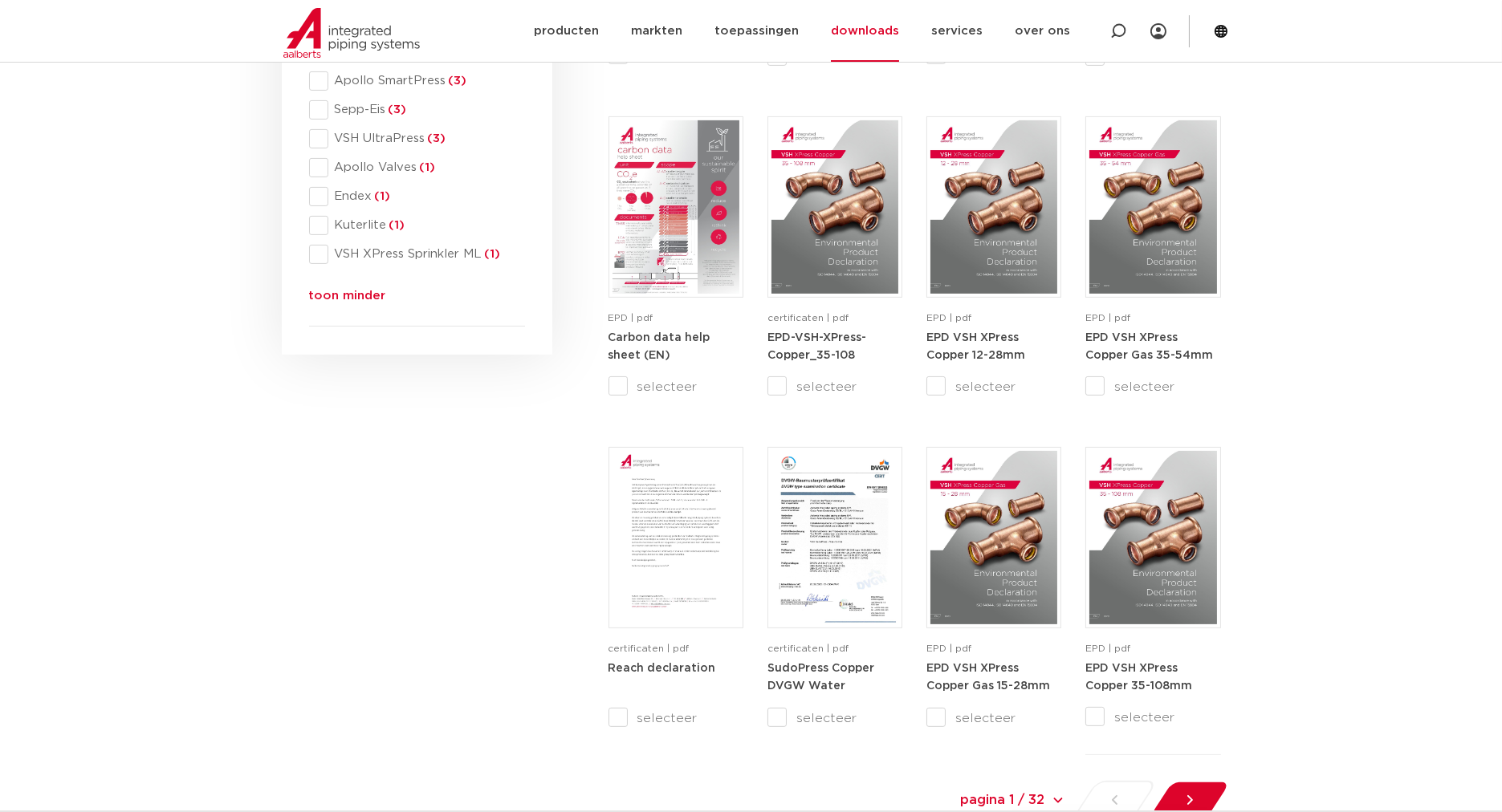
click at [351, 295] on button "toon minder" at bounding box center [348, 299] width 78 height 26
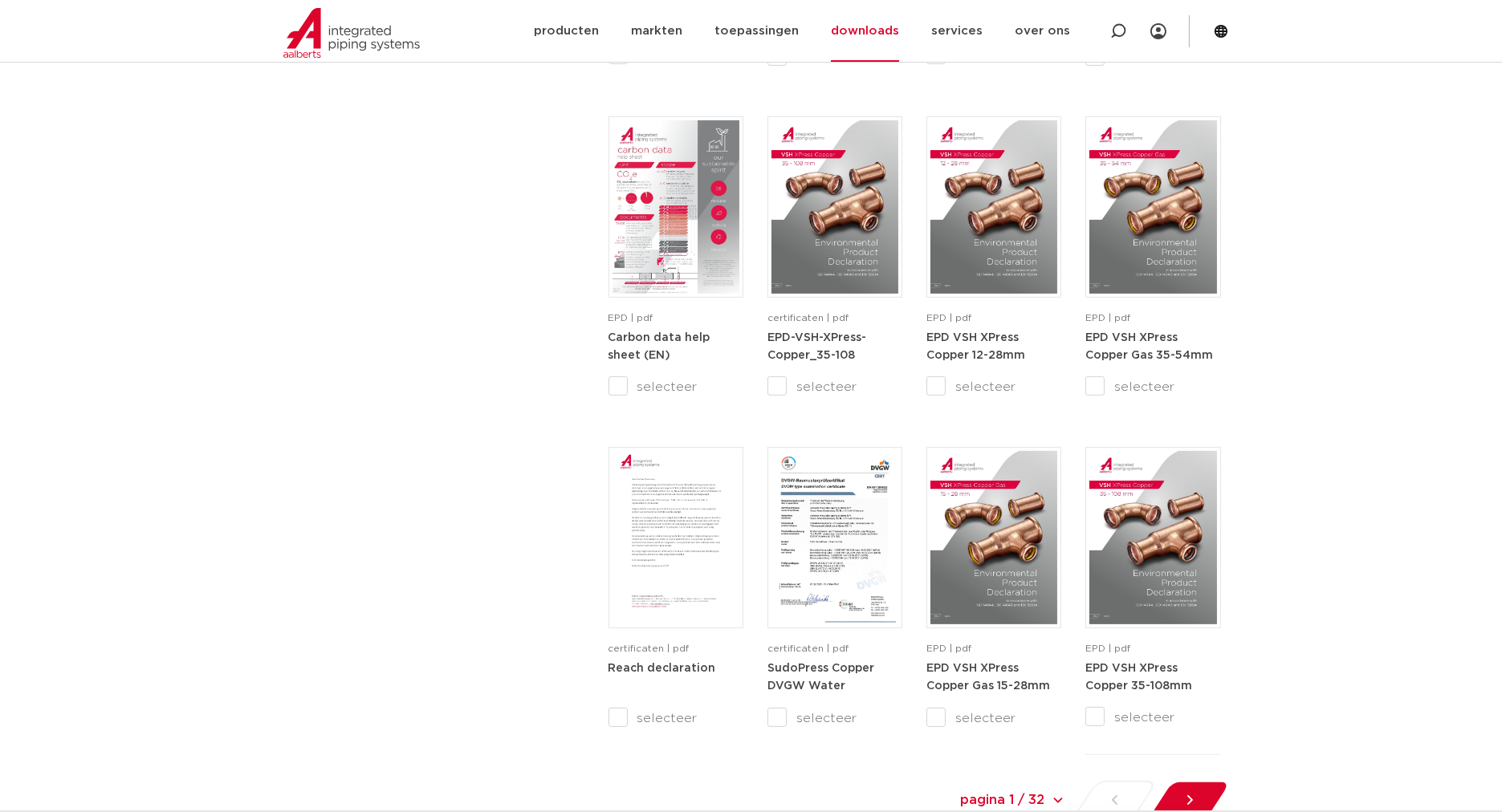
scroll to position [624, 0]
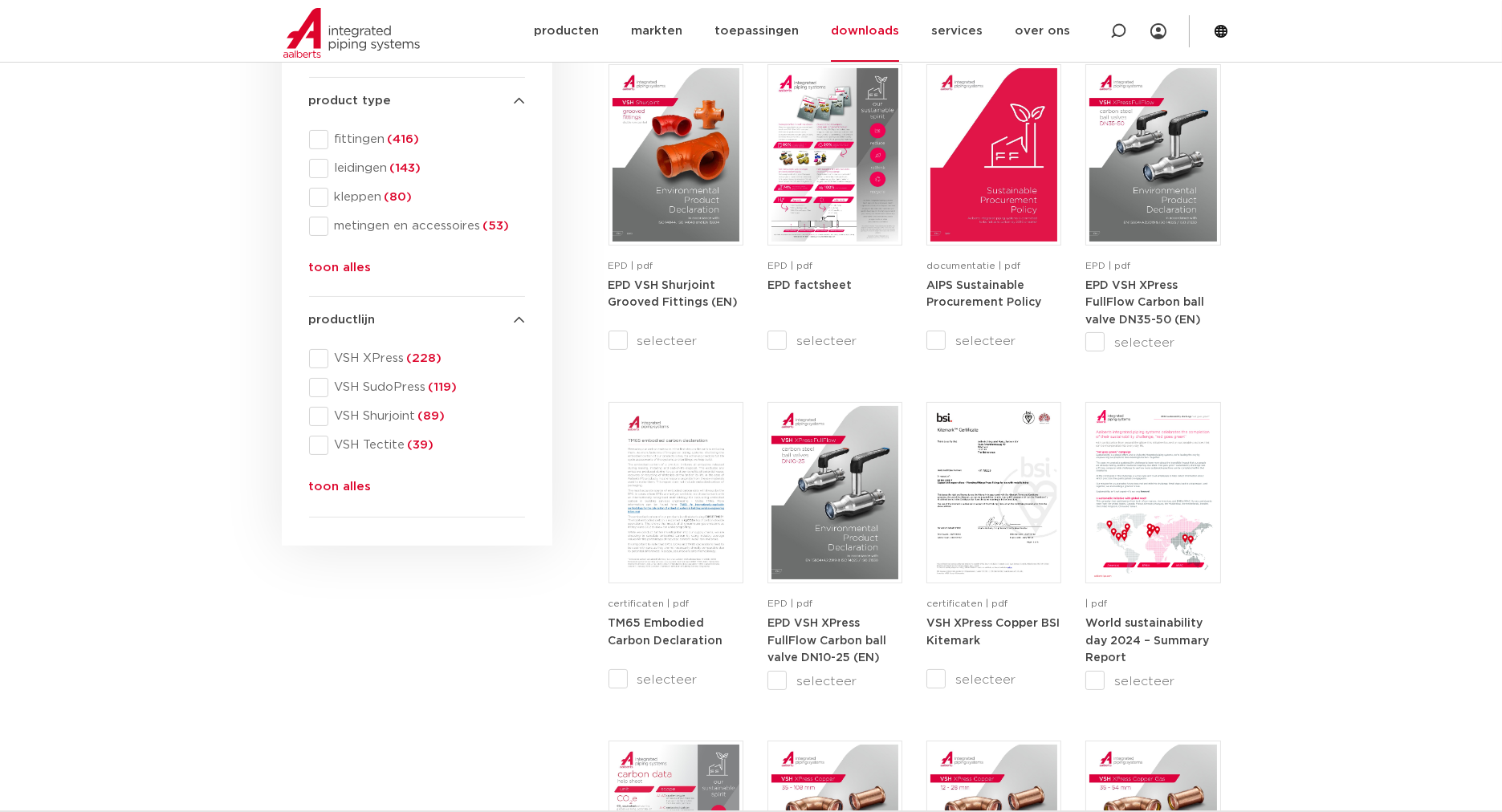
click at [343, 488] on button "toon alles" at bounding box center [340, 490] width 62 height 26
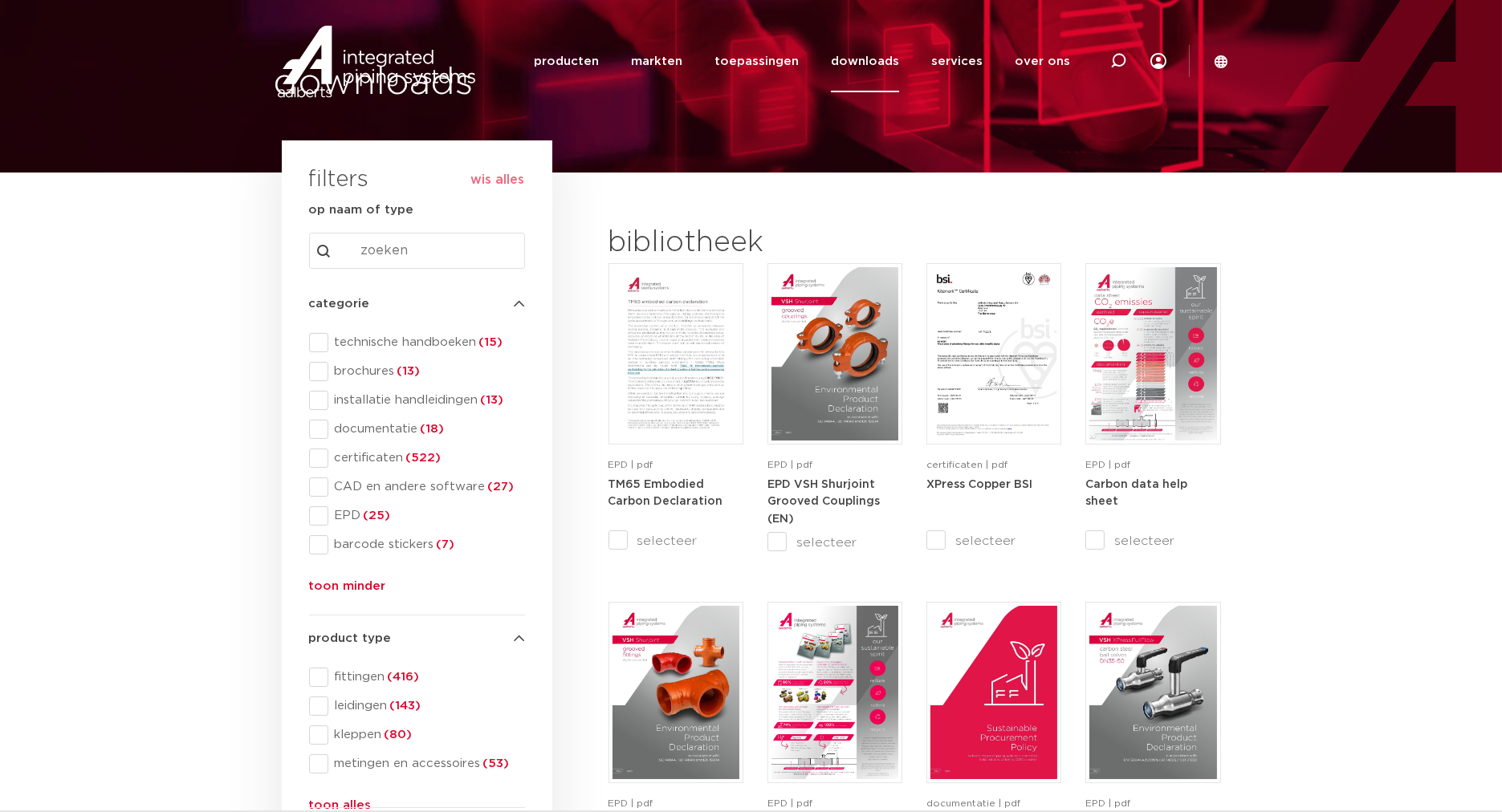
scroll to position [0, 0]
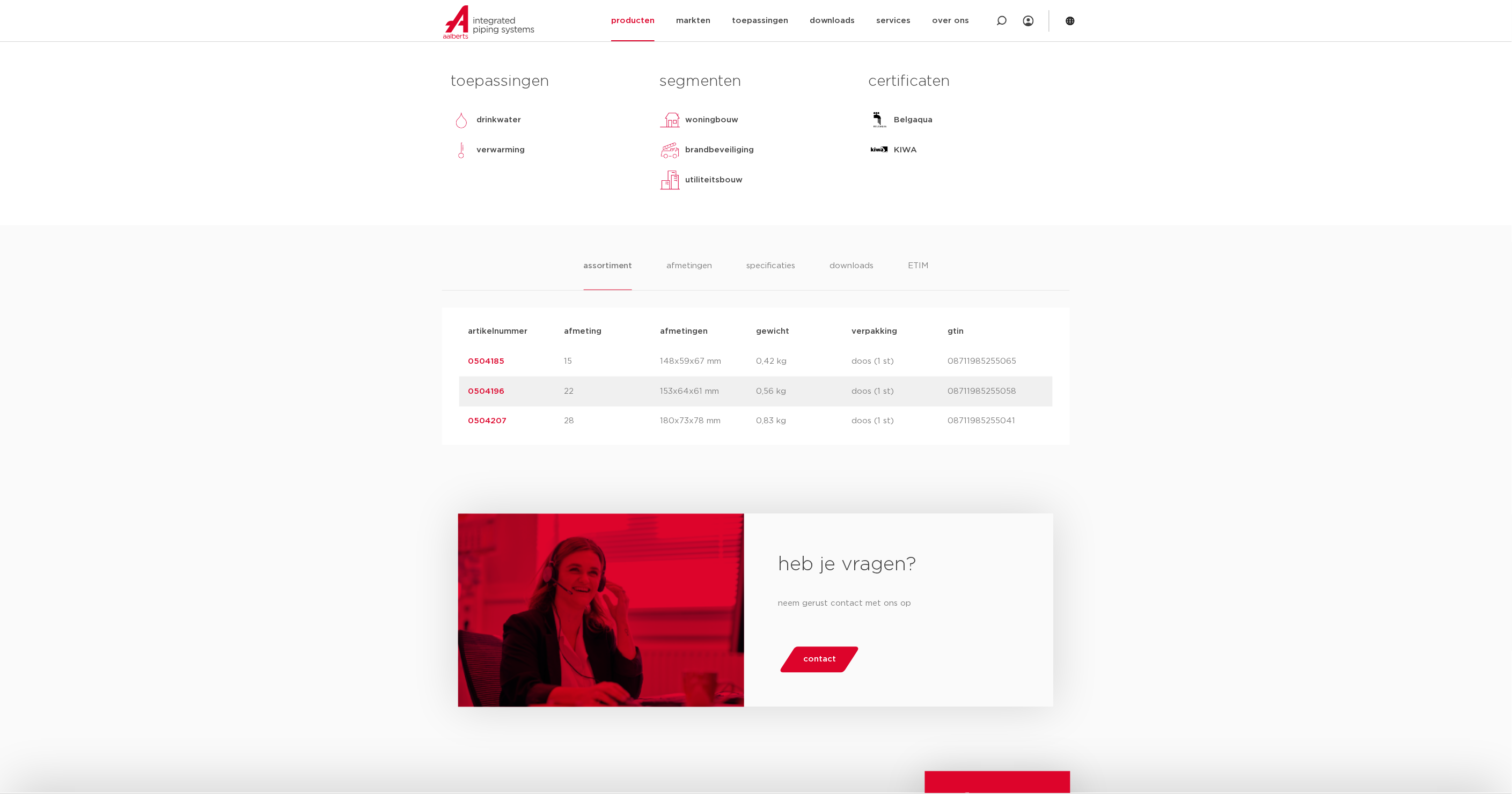
scroll to position [417, 0]
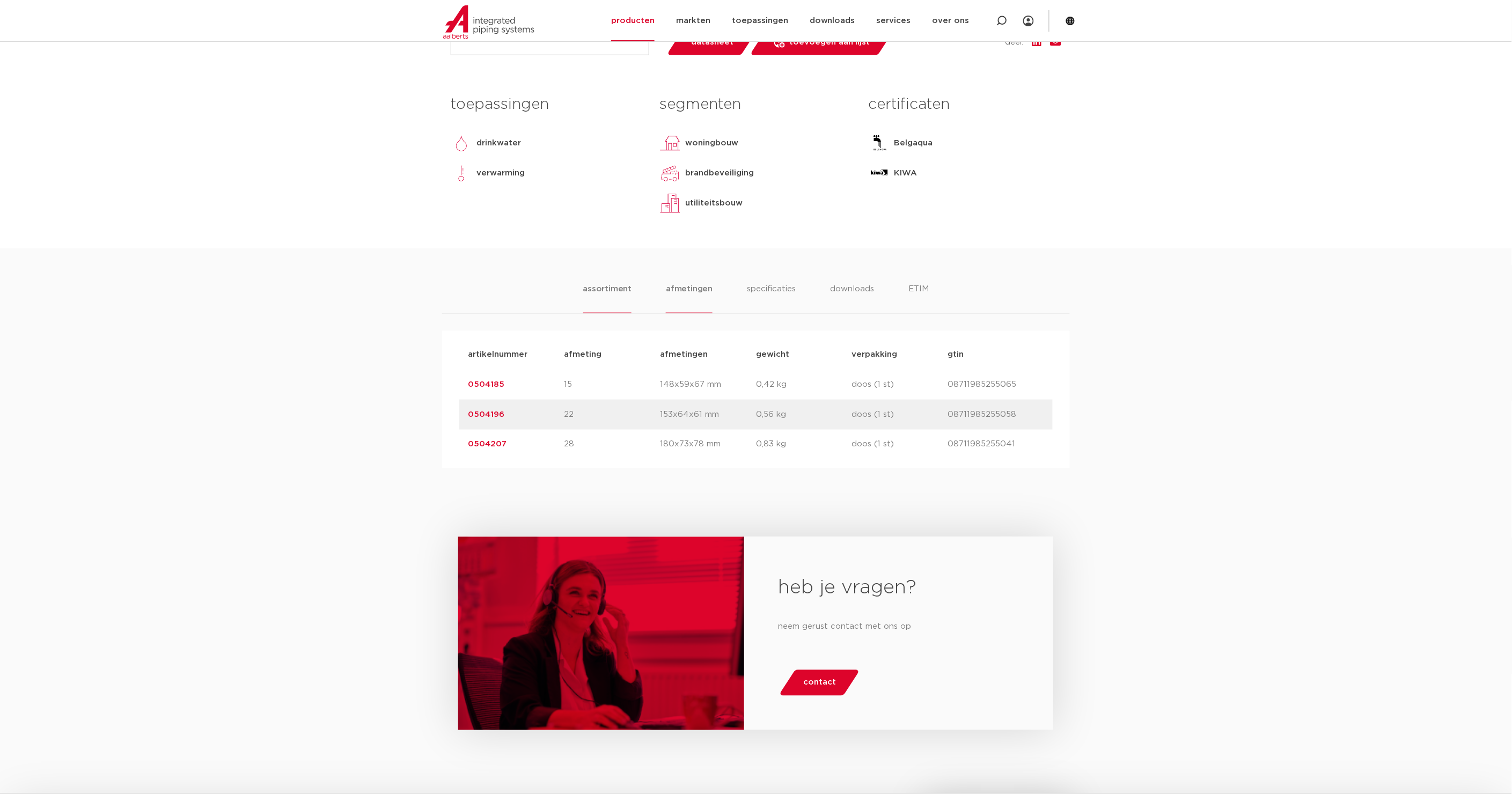
click at [696, 313] on li "afmetingen" at bounding box center [689, 298] width 47 height 30
